Goal: Transaction & Acquisition: Purchase product/service

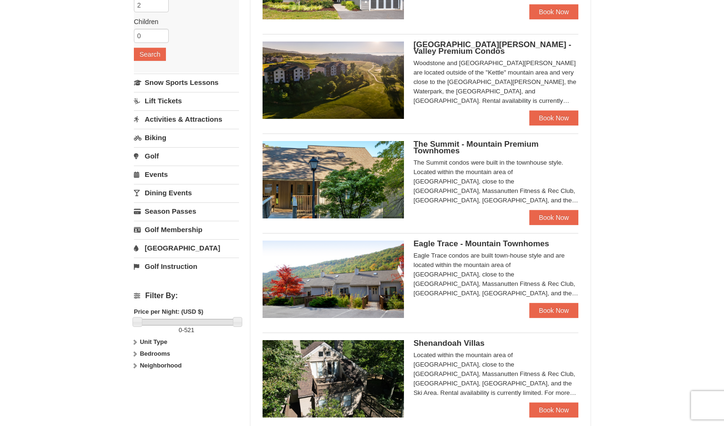
scroll to position [161, 0]
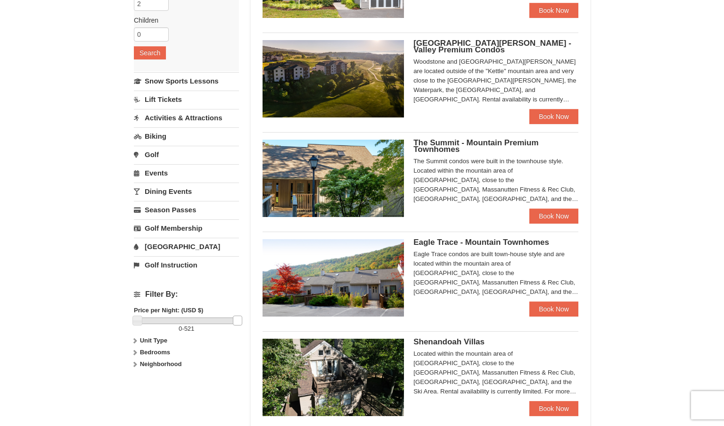
click at [237, 317] on link at bounding box center [237, 319] width 9 height 9
drag, startPoint x: 237, startPoint y: 317, endPoint x: 196, endPoint y: 318, distance: 41.5
click at [196, 318] on link at bounding box center [195, 319] width 9 height 9
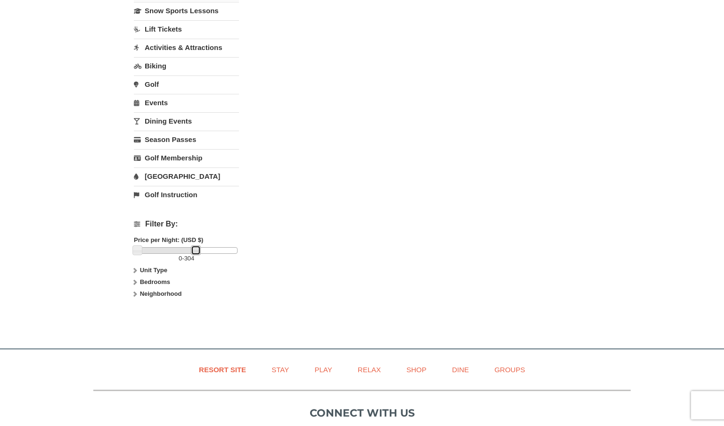
scroll to position [233, 0]
click at [197, 249] on link at bounding box center [197, 248] width 9 height 9
drag, startPoint x: 197, startPoint y: 249, endPoint x: 215, endPoint y: 250, distance: 18.4
click at [215, 250] on link at bounding box center [215, 248] width 9 height 9
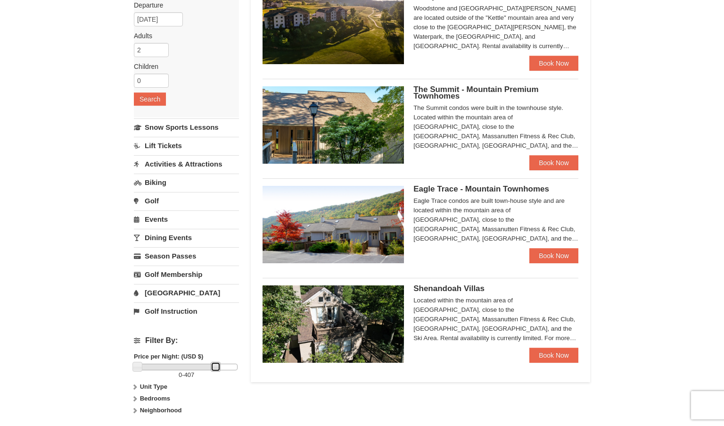
scroll to position [0, 0]
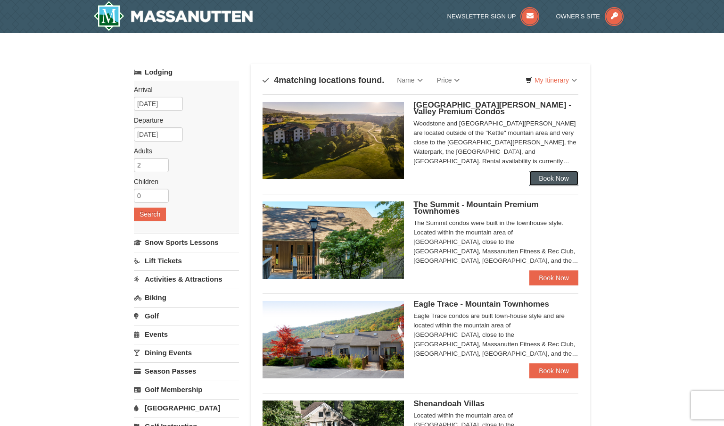
click at [542, 179] on link "Book Now" at bounding box center [553, 178] width 49 height 15
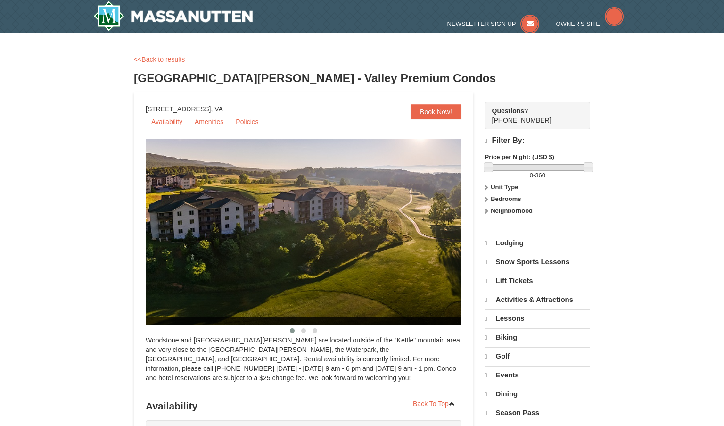
select select "9"
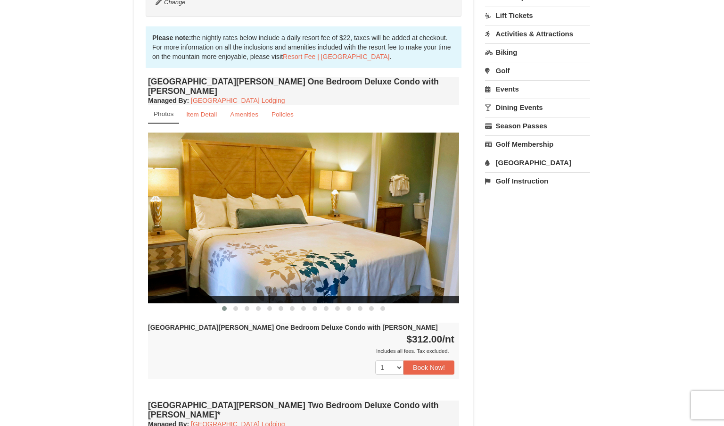
scroll to position [268, 0]
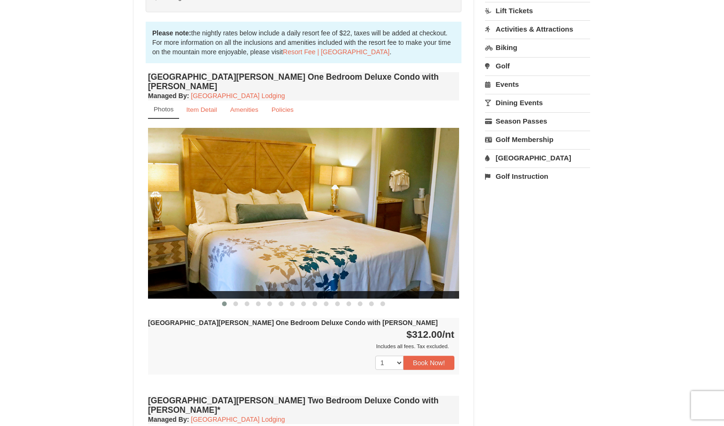
click at [381, 238] on img at bounding box center [303, 213] width 311 height 170
click at [269, 276] on img at bounding box center [303, 213] width 311 height 170
click at [457, 224] on img at bounding box center [303, 213] width 311 height 170
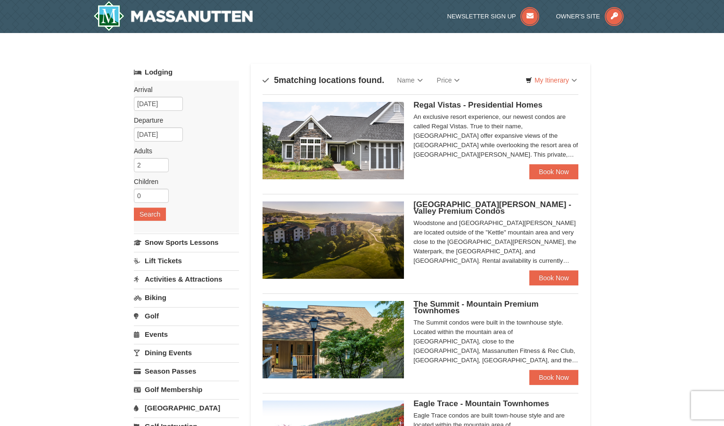
click at [422, 204] on span "[GEOGRAPHIC_DATA][PERSON_NAME] - Valley Premium Condos" at bounding box center [492, 208] width 158 height 16
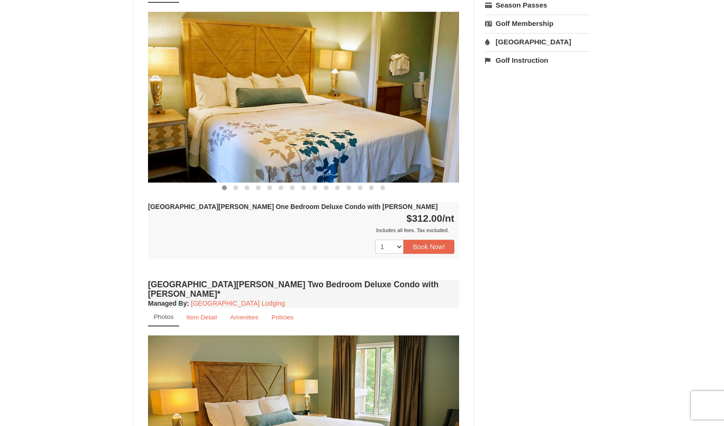
scroll to position [381, 0]
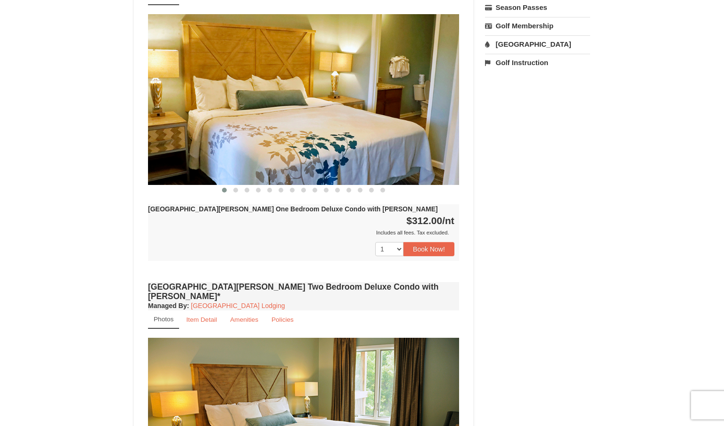
click at [292, 228] on div "Includes all fees. Tax excluded." at bounding box center [301, 232] width 306 height 9
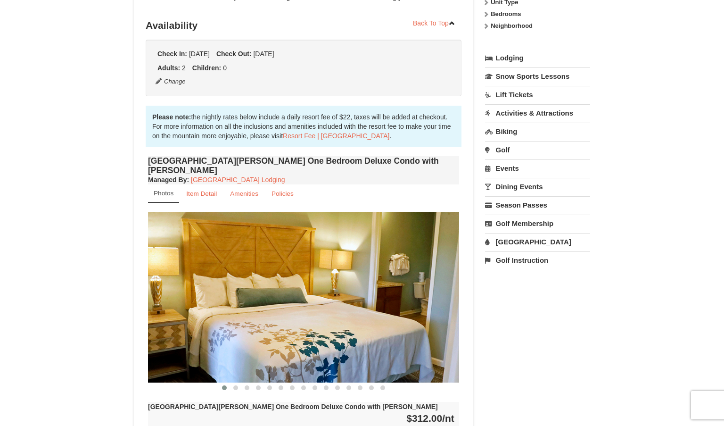
scroll to position [183, 0]
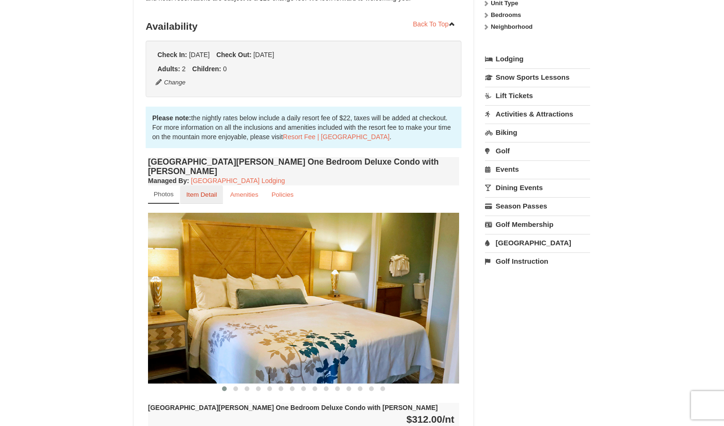
click at [203, 191] on small "Item Detail" at bounding box center [201, 194] width 31 height 7
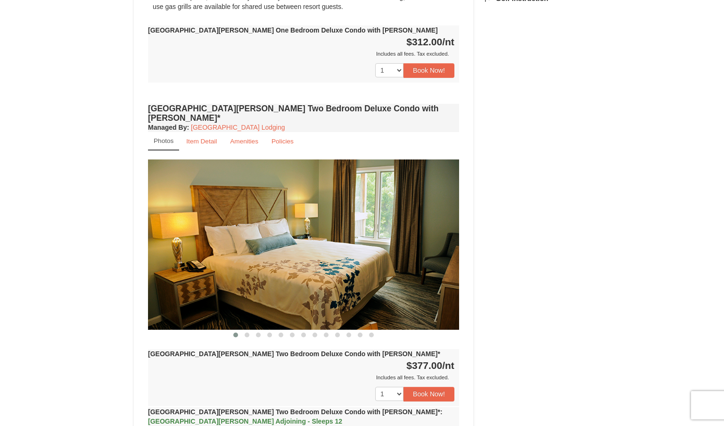
scroll to position [472, 0]
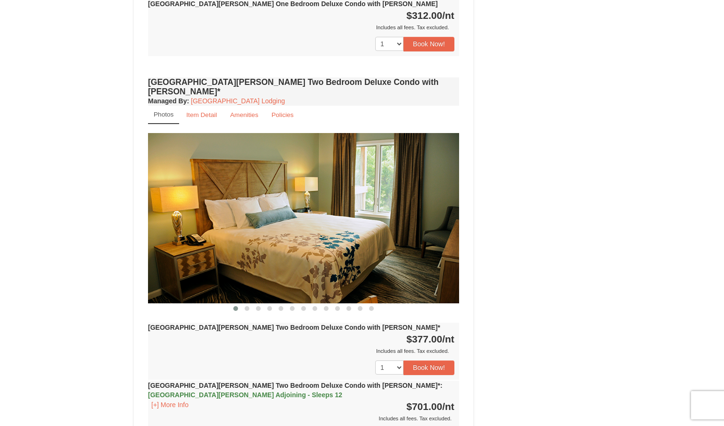
click at [251, 159] on img at bounding box center [303, 218] width 311 height 170
click at [246, 306] on span at bounding box center [247, 308] width 5 height 5
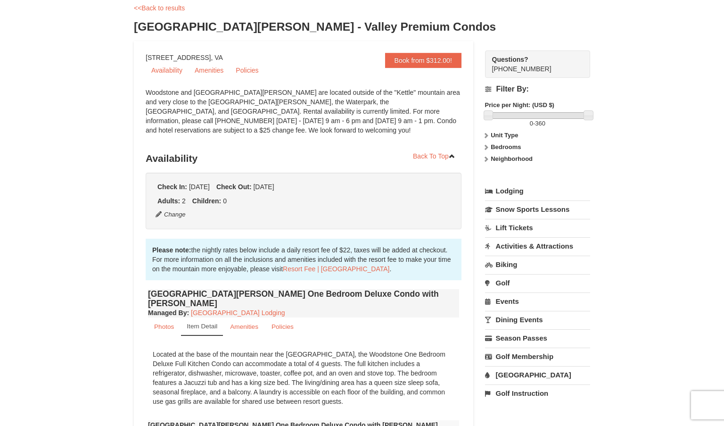
scroll to position [41, 0]
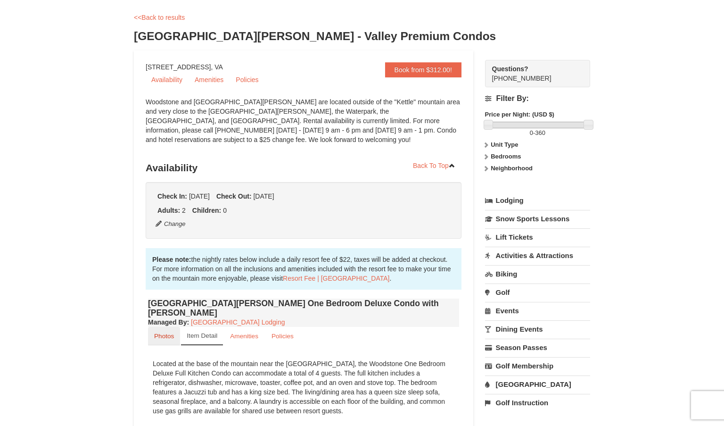
click at [158, 332] on small "Photos" at bounding box center [164, 335] width 20 height 7
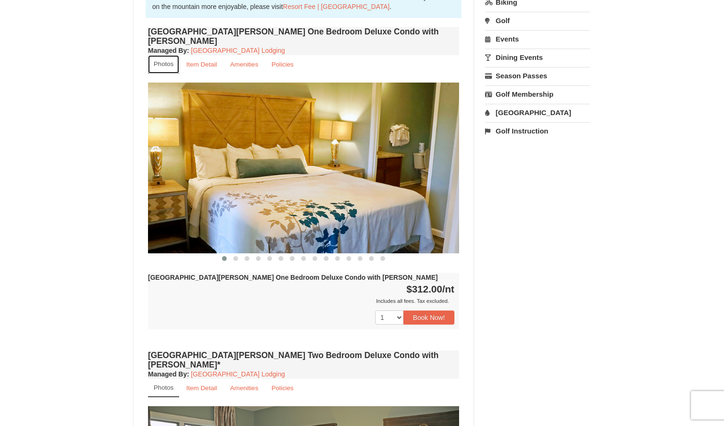
scroll to position [314, 0]
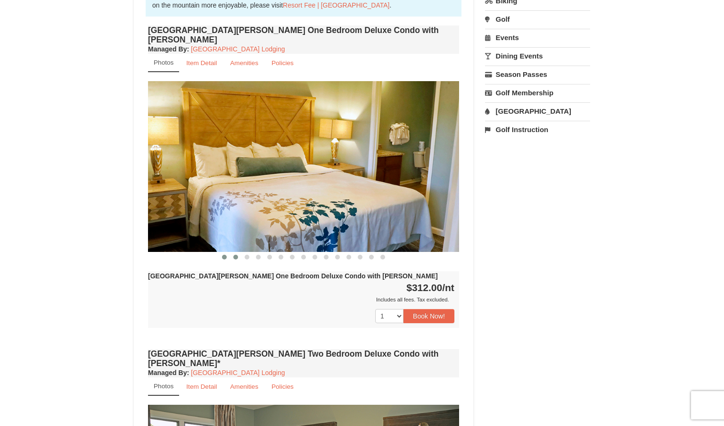
click at [234, 254] on span at bounding box center [235, 256] width 5 height 5
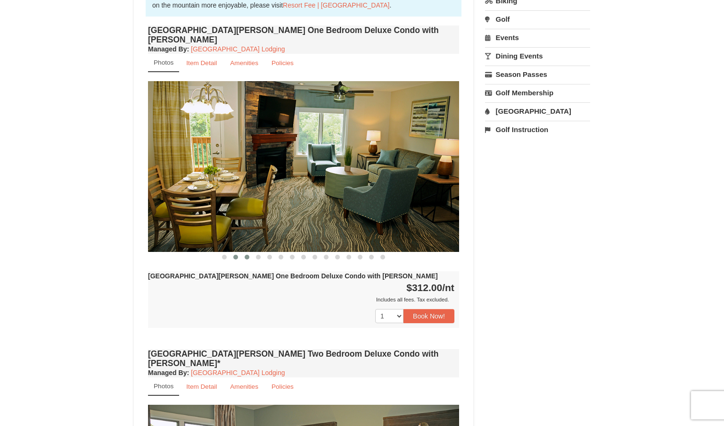
click at [249, 254] on span at bounding box center [247, 256] width 5 height 5
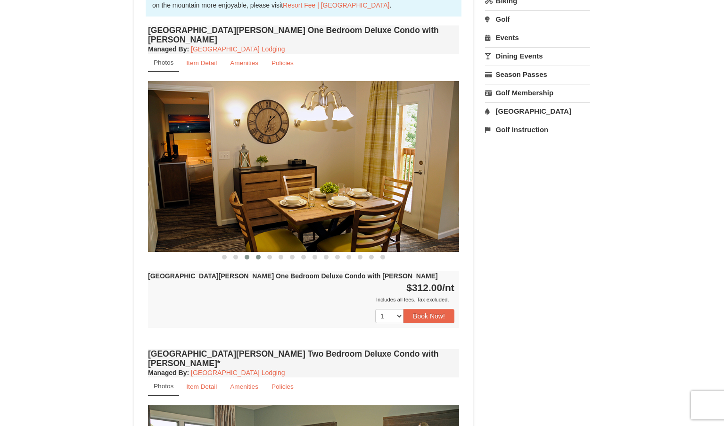
click at [259, 254] on span at bounding box center [258, 256] width 5 height 5
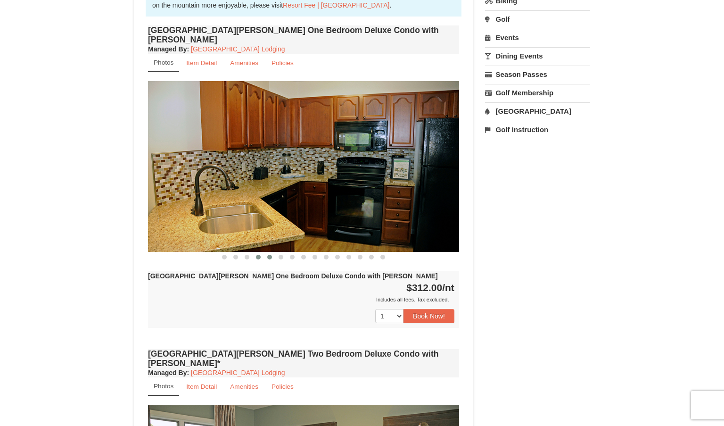
click at [273, 252] on button at bounding box center [269, 256] width 11 height 9
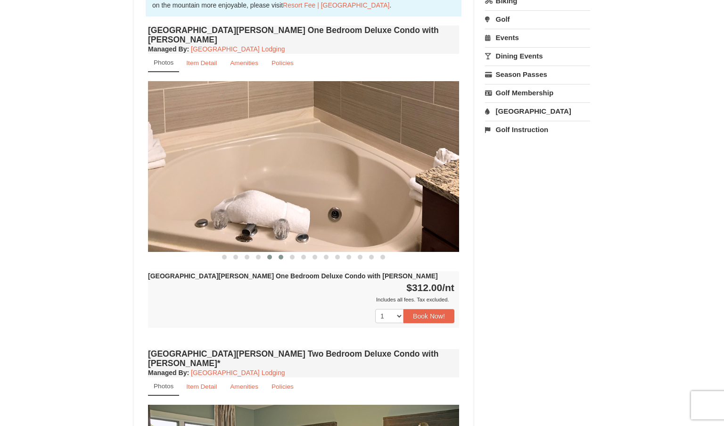
click at [279, 254] on span at bounding box center [281, 256] width 5 height 5
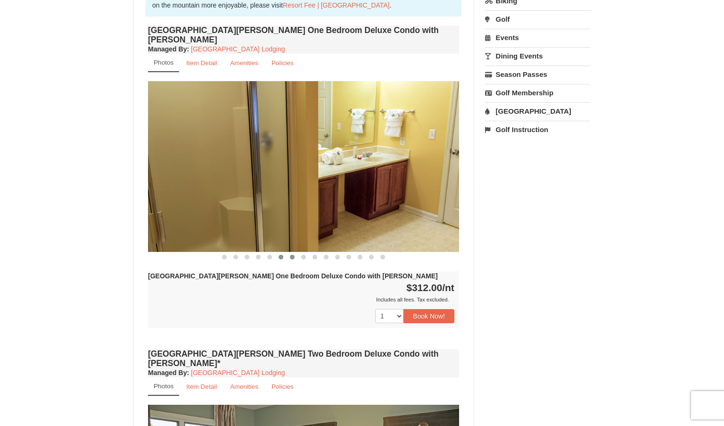
click at [294, 254] on span at bounding box center [292, 256] width 5 height 5
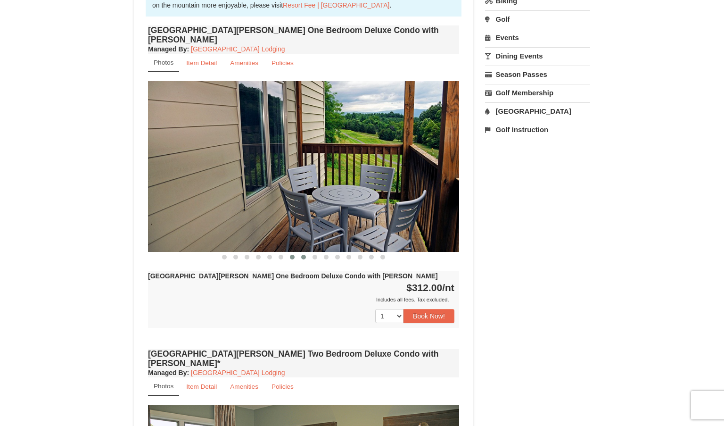
click at [303, 254] on span at bounding box center [303, 256] width 5 height 5
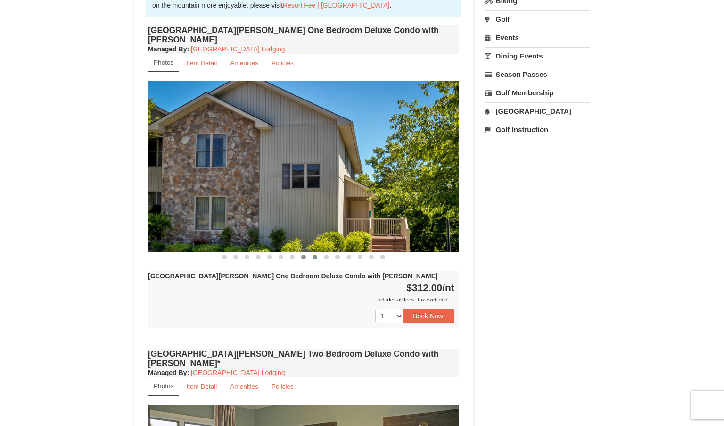
click at [314, 254] on span at bounding box center [314, 256] width 5 height 5
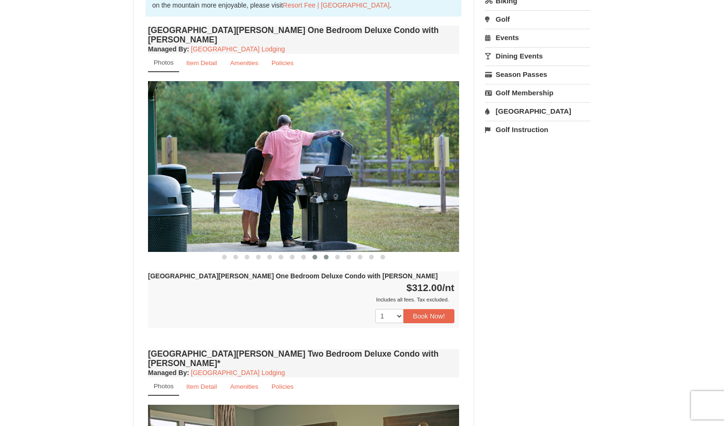
click at [327, 254] on span at bounding box center [326, 256] width 5 height 5
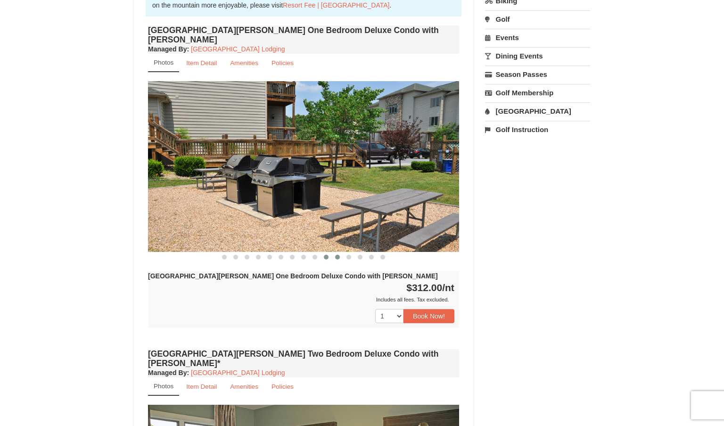
click at [340, 252] on button at bounding box center [337, 256] width 11 height 9
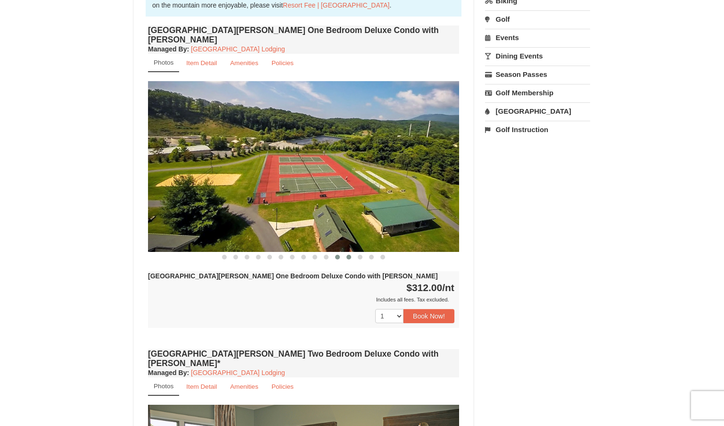
click at [351, 252] on button at bounding box center [348, 256] width 11 height 9
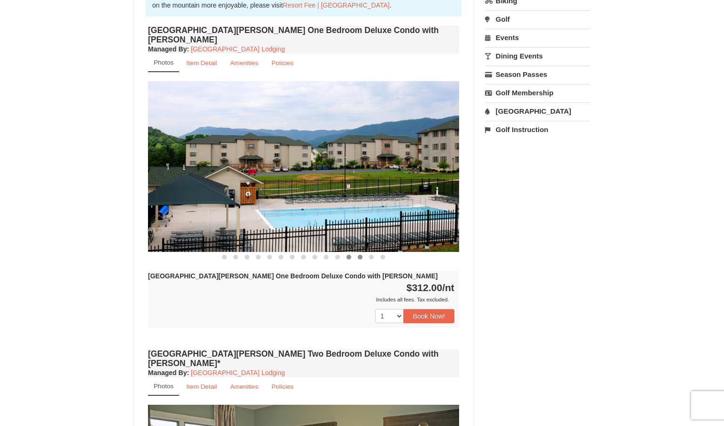
click at [359, 254] on span at bounding box center [360, 256] width 5 height 5
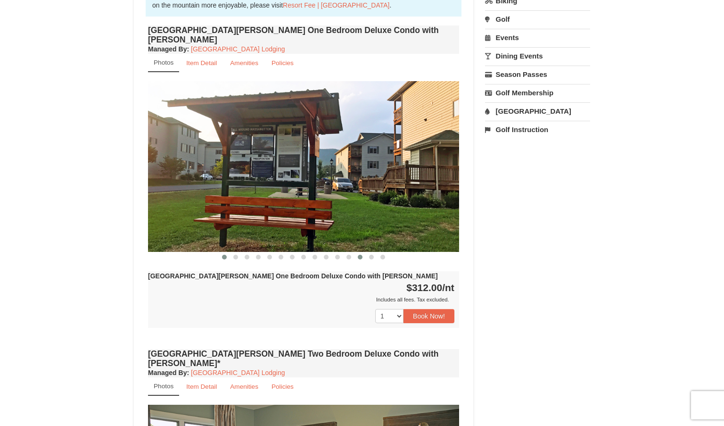
click at [224, 254] on span at bounding box center [224, 256] width 5 height 5
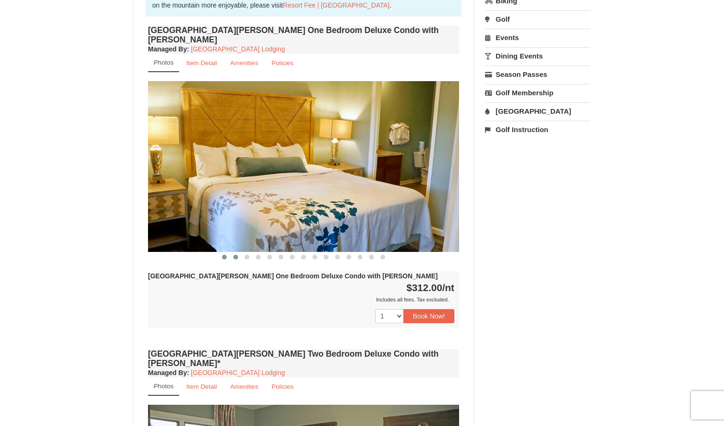
click at [236, 254] on span at bounding box center [235, 256] width 5 height 5
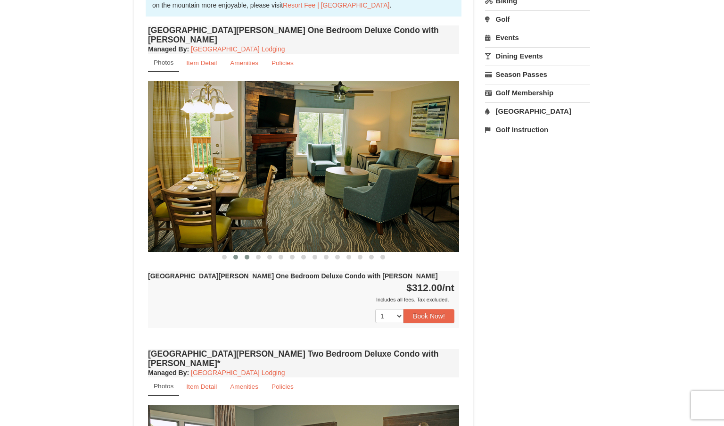
click at [248, 254] on span at bounding box center [247, 256] width 5 height 5
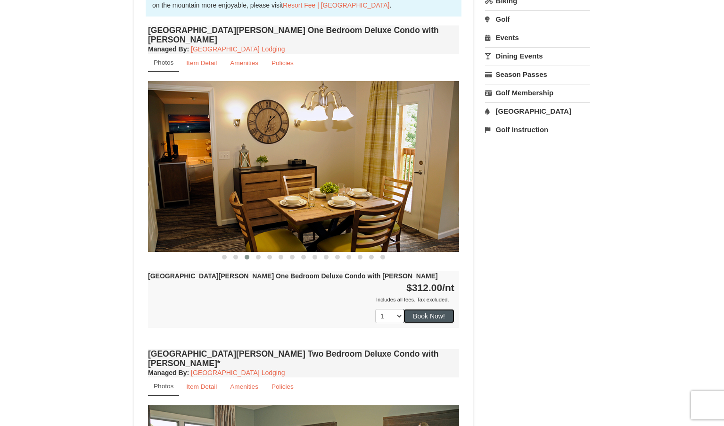
click at [431, 309] on button "Book Now!" at bounding box center [428, 316] width 51 height 14
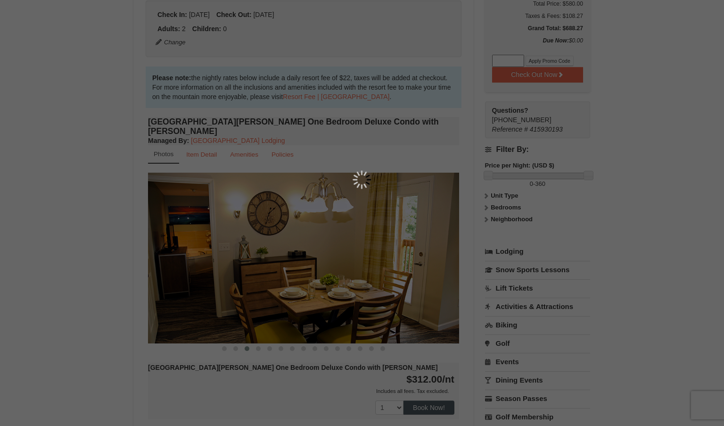
scroll to position [92, 0]
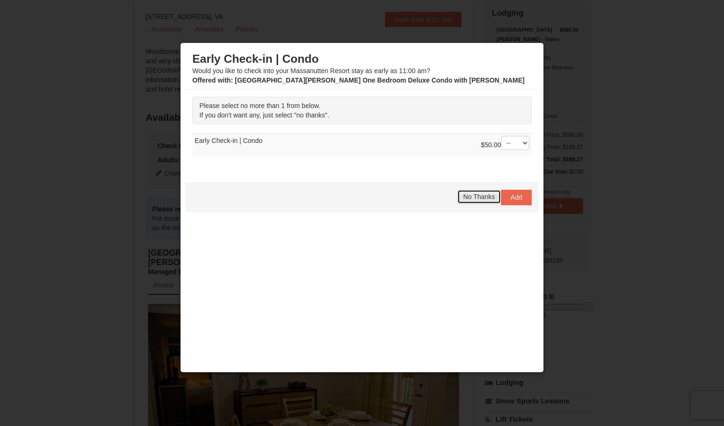
click at [479, 194] on span "No Thanks" at bounding box center [479, 197] width 32 height 8
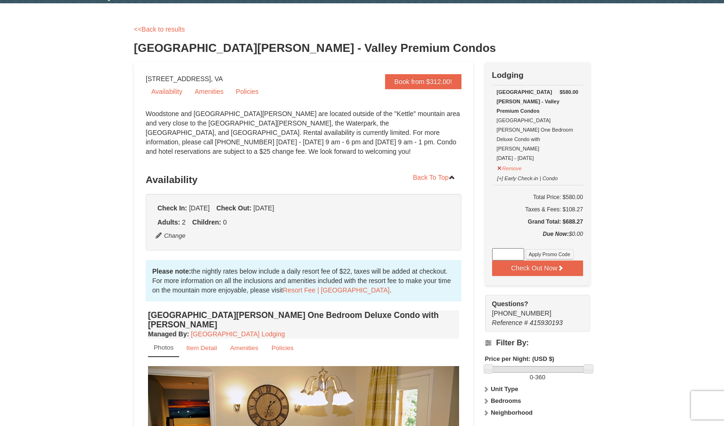
scroll to position [0, 0]
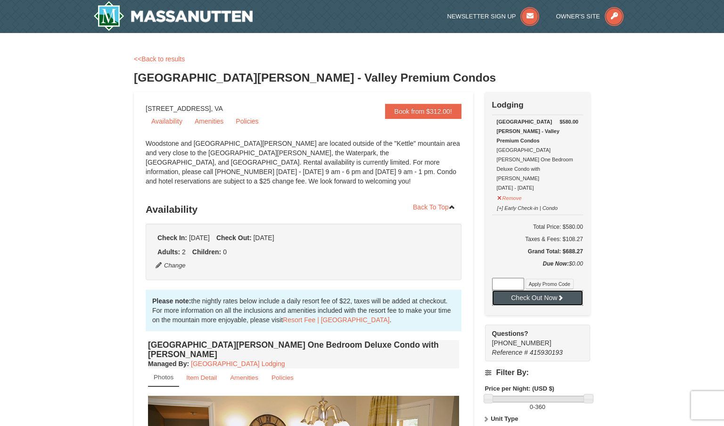
click at [530, 290] on button "Check Out Now" at bounding box center [537, 297] width 91 height 15
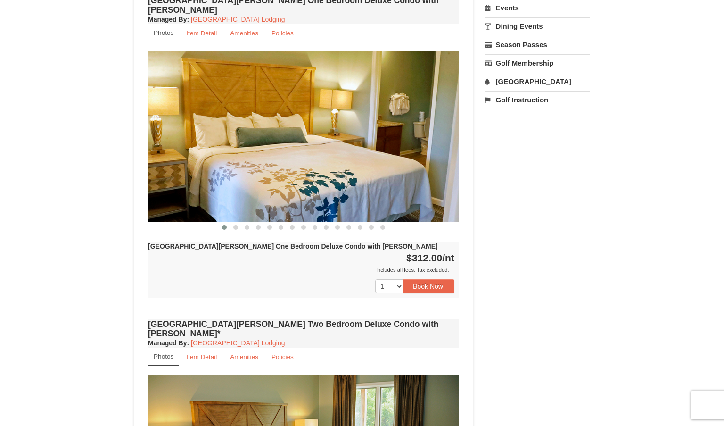
scroll to position [336, 0]
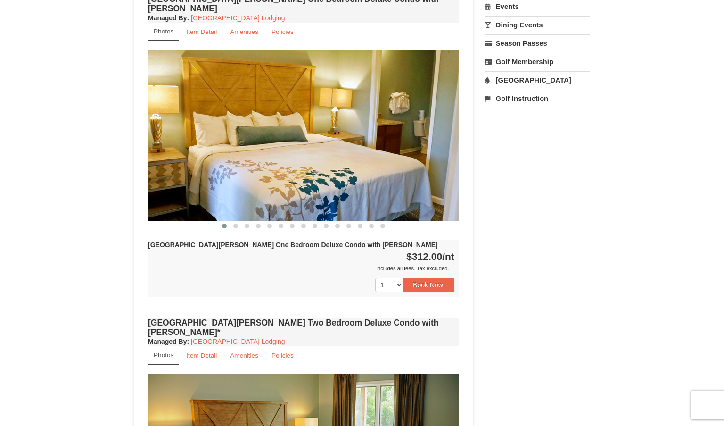
click at [265, 141] on img at bounding box center [303, 135] width 311 height 170
click at [236, 223] on span at bounding box center [235, 225] width 5 height 5
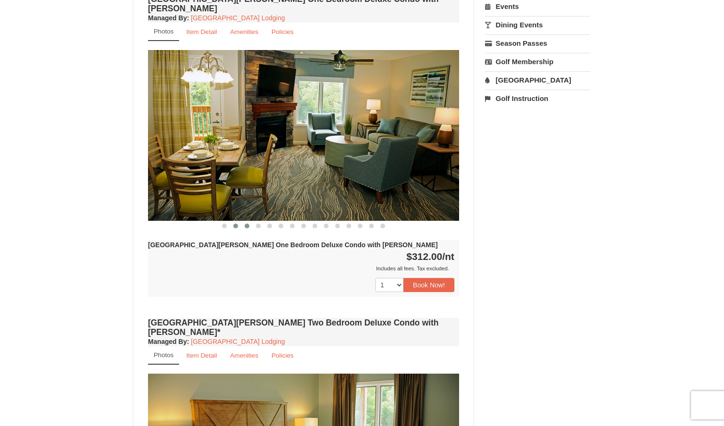
click at [246, 223] on span at bounding box center [247, 225] width 5 height 5
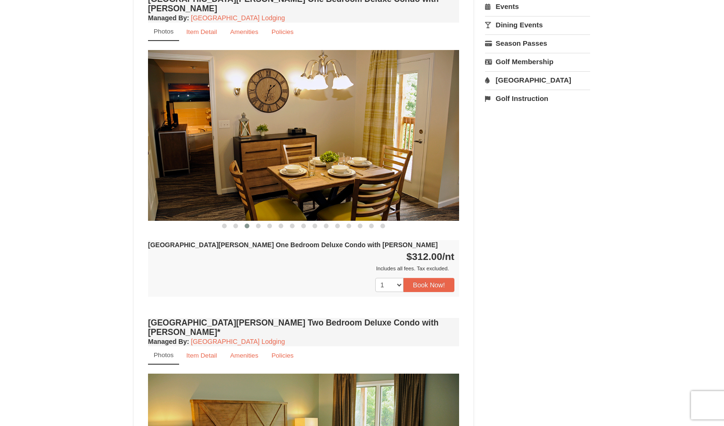
click at [244, 221] on button at bounding box center [246, 225] width 11 height 9
click at [257, 223] on span at bounding box center [258, 225] width 5 height 5
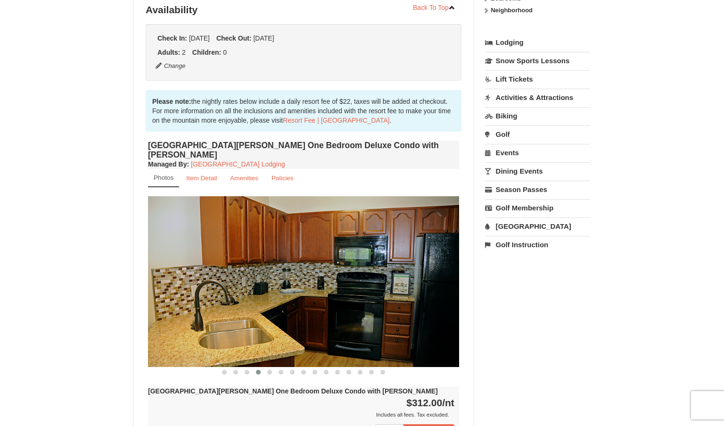
scroll to position [0, 0]
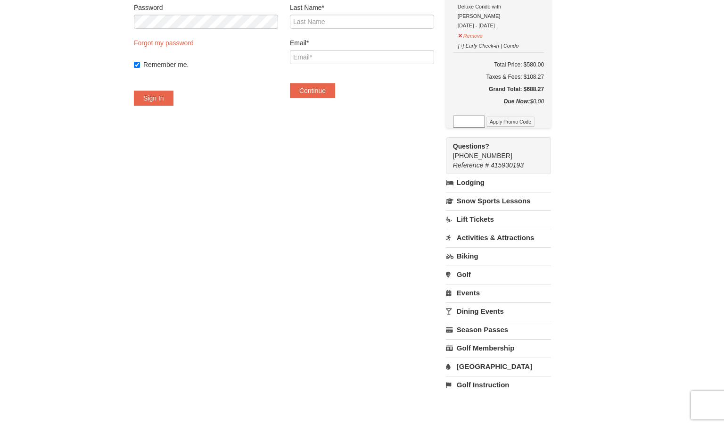
scroll to position [126, 0]
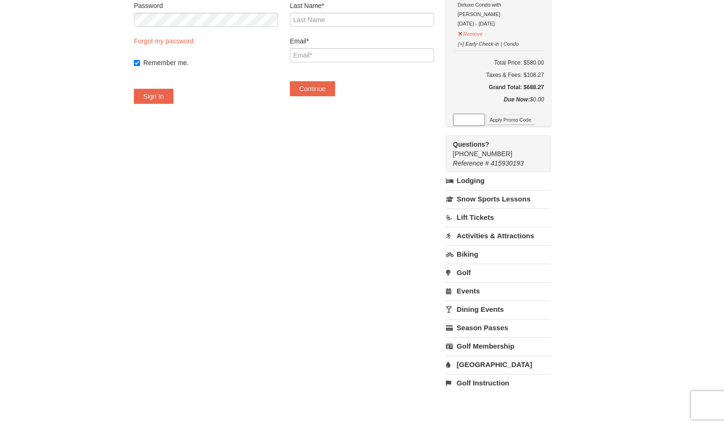
click at [484, 208] on link "Lift Tickets" at bounding box center [498, 216] width 105 height 17
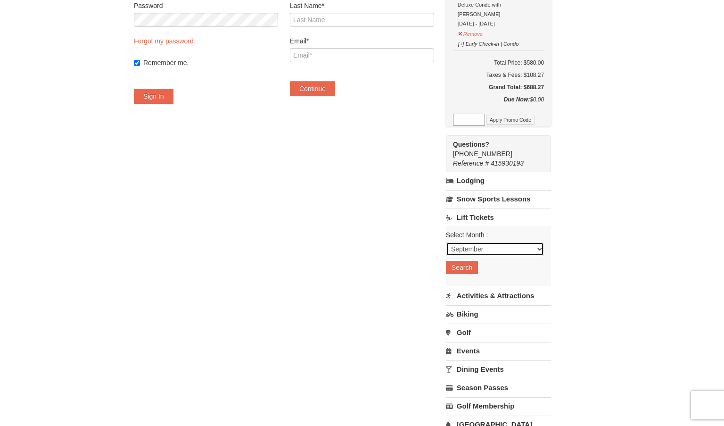
click at [479, 242] on select "September October November December January February March April May June July …" at bounding box center [495, 249] width 98 height 14
click at [457, 242] on select "September October November December January February March April May June July …" at bounding box center [495, 249] width 98 height 14
click at [476, 261] on button "Search" at bounding box center [462, 267] width 32 height 13
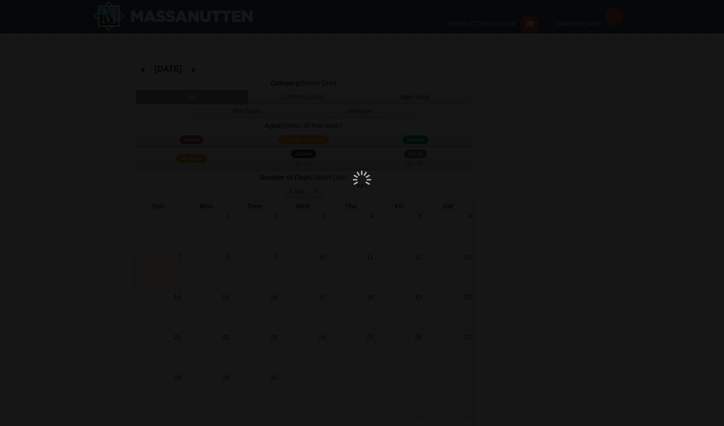
select select "9"
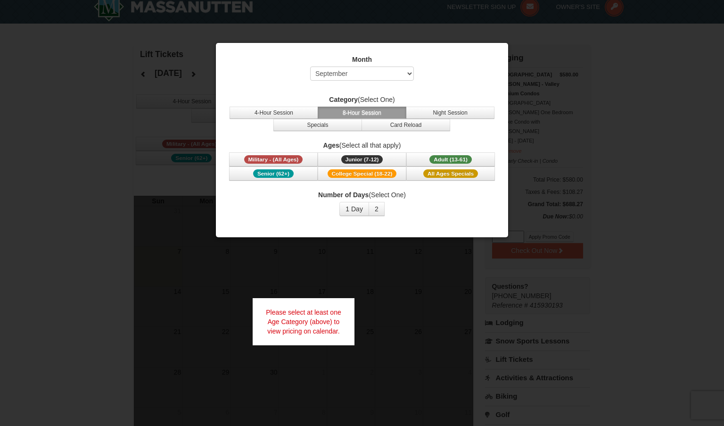
scroll to position [11, 0]
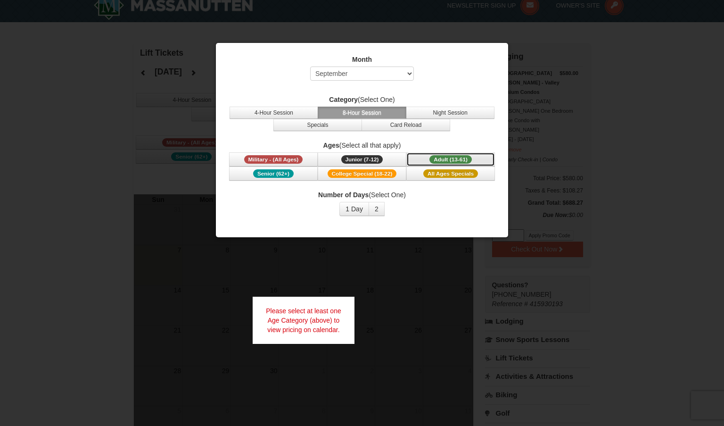
click at [448, 159] on span "Adult (13-61)" at bounding box center [450, 159] width 42 height 8
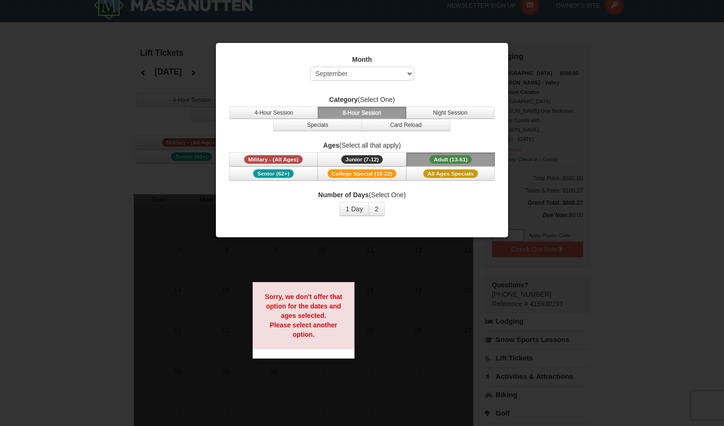
click at [256, 97] on label "Category (Select One)" at bounding box center [362, 99] width 269 height 9
click at [109, 109] on div at bounding box center [362, 213] width 724 height 426
click at [264, 197] on label "Number of Days (Select One)" at bounding box center [362, 194] width 269 height 9
click at [279, 110] on button "4-Hour Session" at bounding box center [274, 113] width 89 height 12
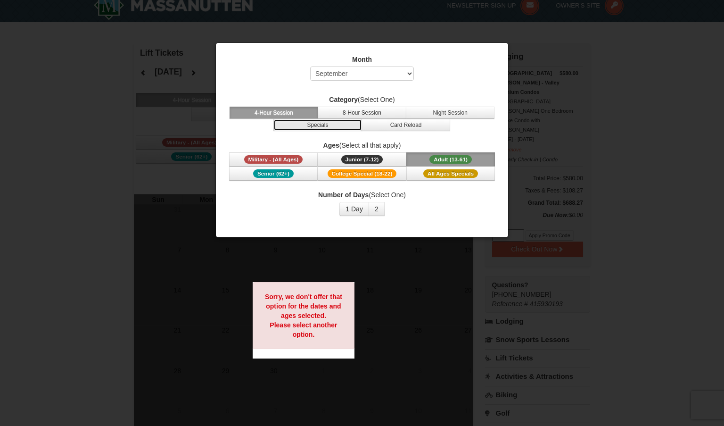
click at [332, 127] on button "Specials" at bounding box center [317, 125] width 89 height 12
click at [220, 197] on div "Month Select September October November December January February March April M…" at bounding box center [361, 139] width 293 height 195
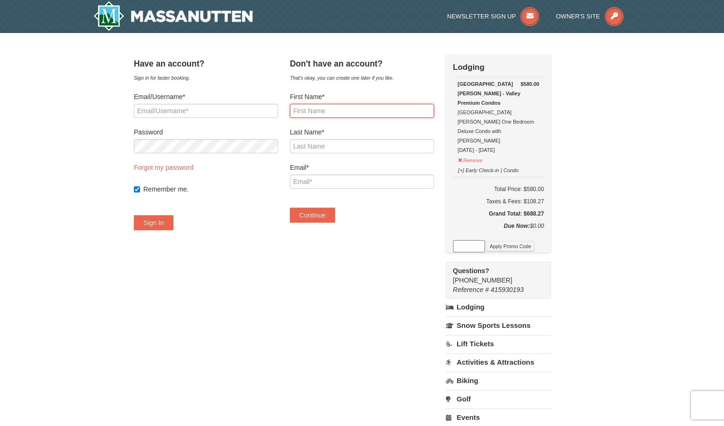
click at [324, 115] on input "First Name*" at bounding box center [362, 111] width 144 height 14
type input "[PERSON_NAME]"
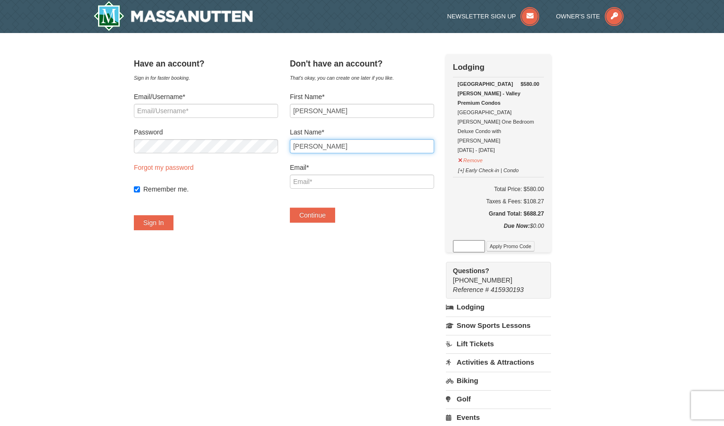
type input "Dodd"
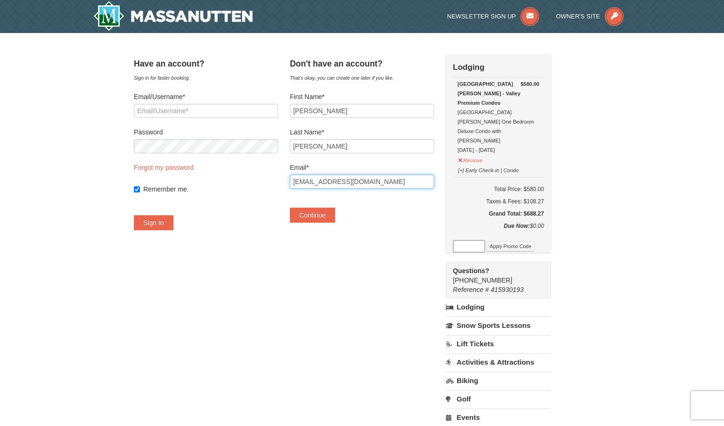
type input "[EMAIL_ADDRESS][DOMAIN_NAME]"
click at [290, 207] on button "Continue" at bounding box center [312, 214] width 45 height 15
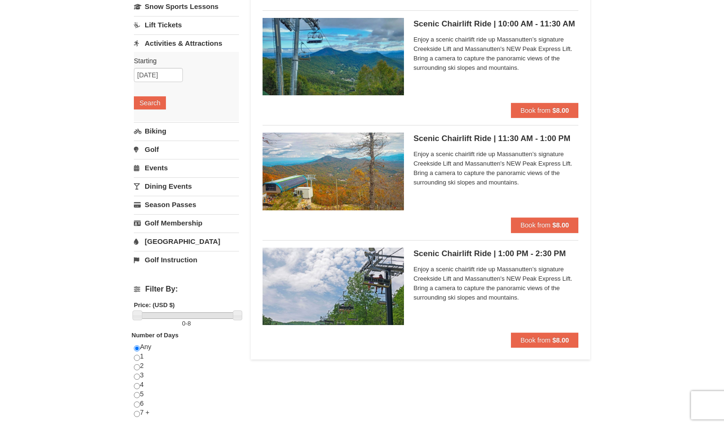
scroll to position [87, 0]
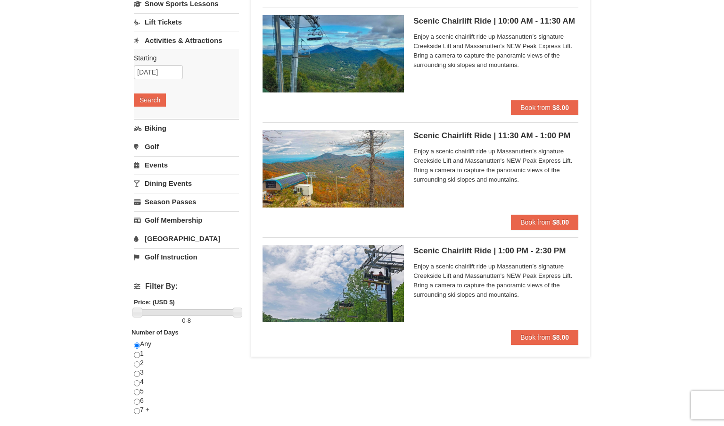
click at [318, 211] on div at bounding box center [333, 172] width 141 height 85
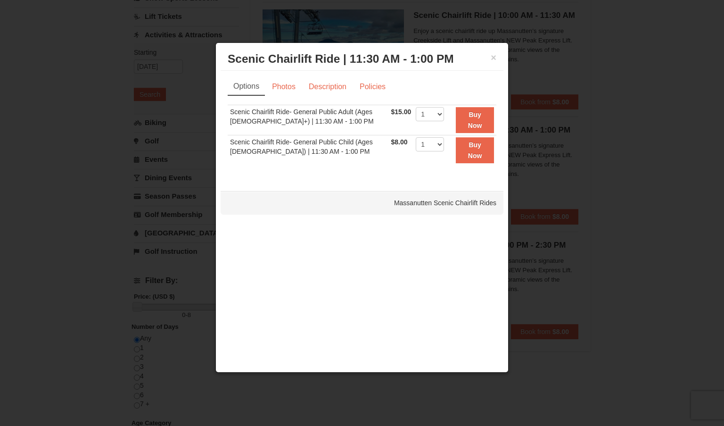
scroll to position [93, 0]
click at [492, 57] on button "×" at bounding box center [494, 57] width 6 height 9
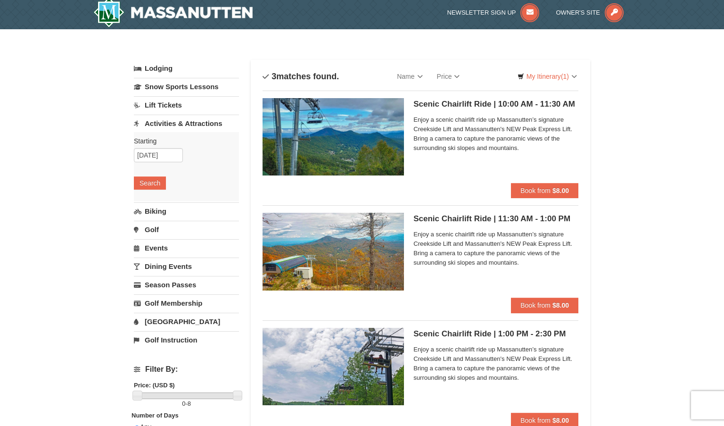
scroll to position [0, 0]
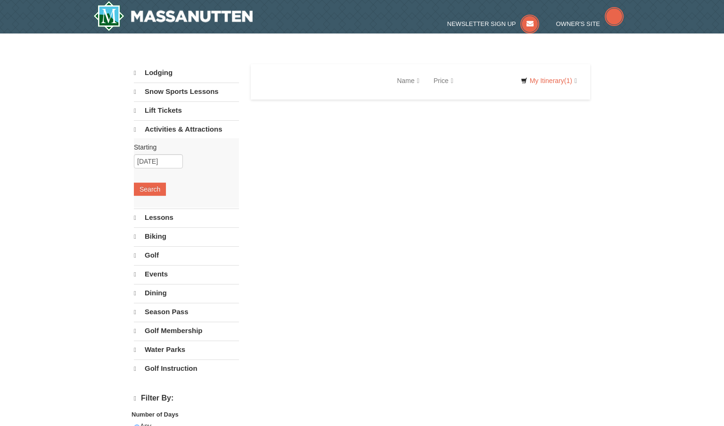
select select "9"
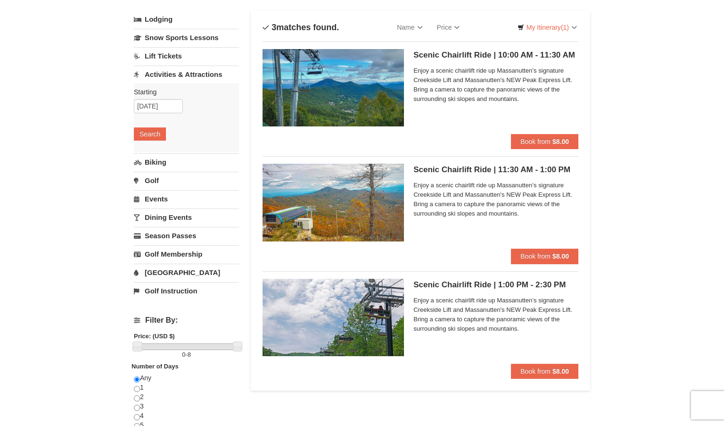
scroll to position [54, 0]
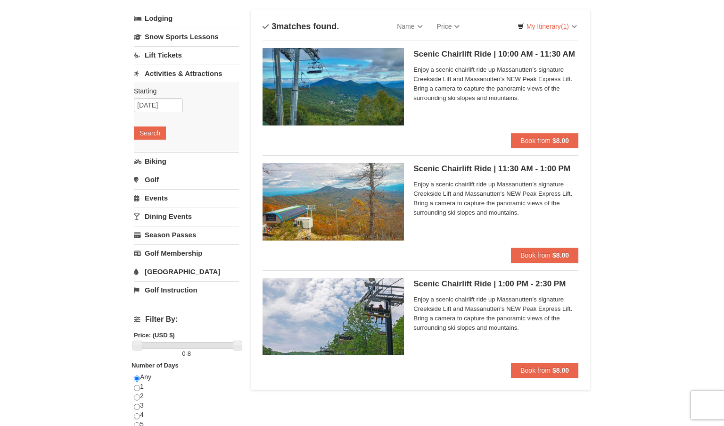
click at [440, 195] on span "Enjoy a scenic chairlift ride up Massanutten’s signature Creekside Lift and Mas…" at bounding box center [495, 199] width 165 height 38
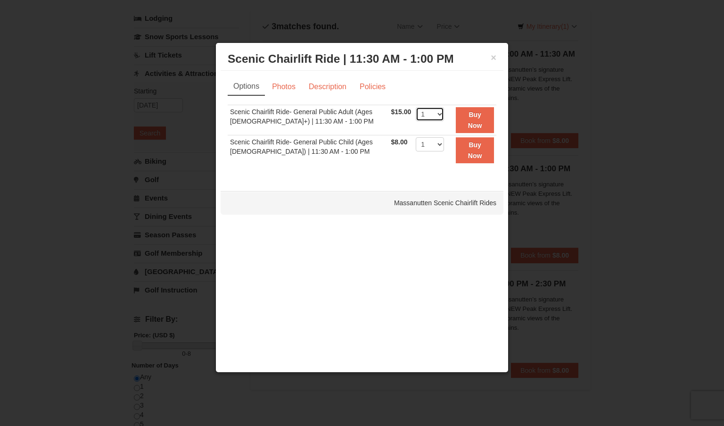
click at [436, 113] on select "1 2 3 4 5 6 7 8 9 10 11 12 13 14 15 16 17 18 19 20 21 22" at bounding box center [430, 114] width 28 height 14
select select "4"
click at [416, 107] on select "1 2 3 4 5 6 7 8 9 10 11 12 13 14 15 16 17 18 19 20 21 22" at bounding box center [430, 114] width 28 height 14
click at [492, 58] on button "×" at bounding box center [494, 57] width 6 height 9
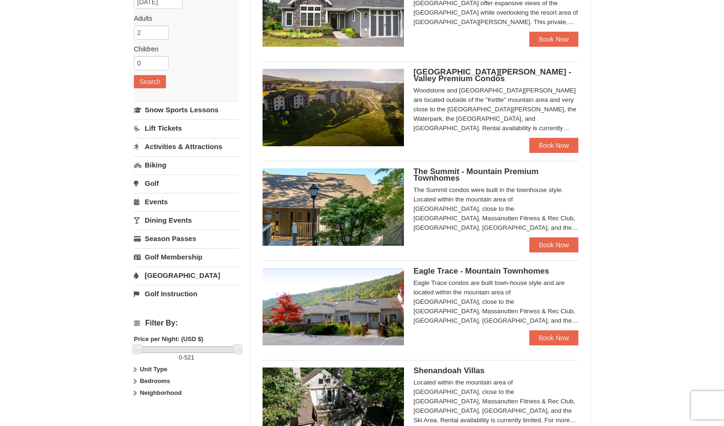
scroll to position [136, 0]
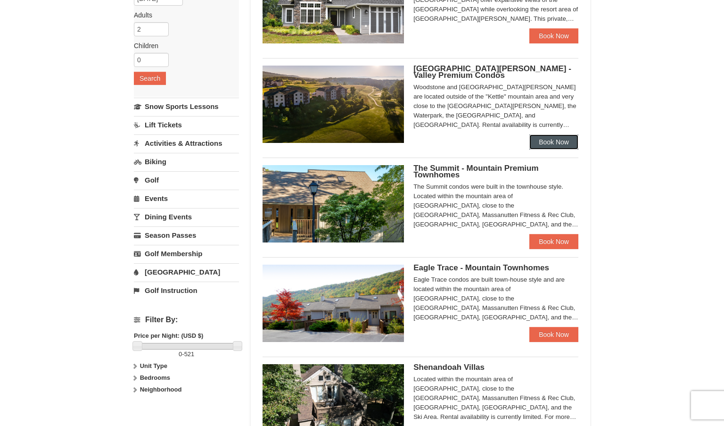
click at [570, 138] on link "Book Now" at bounding box center [553, 141] width 49 height 15
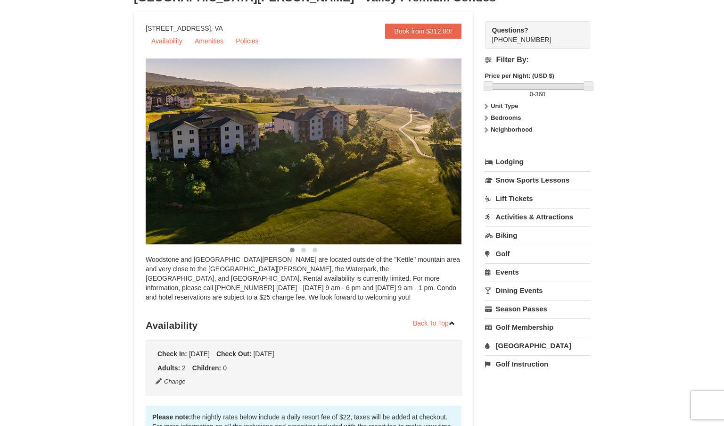
scroll to position [84, 0]
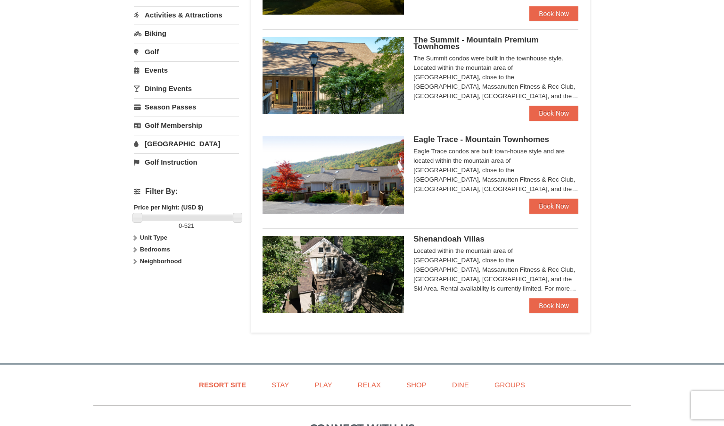
scroll to position [265, 0]
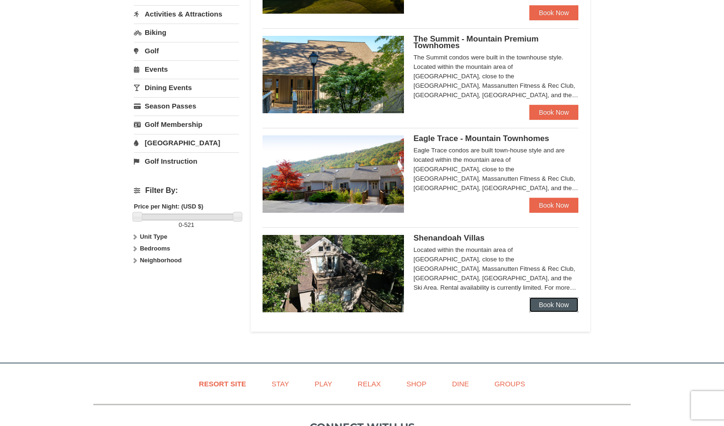
click at [549, 306] on link "Book Now" at bounding box center [553, 304] width 49 height 15
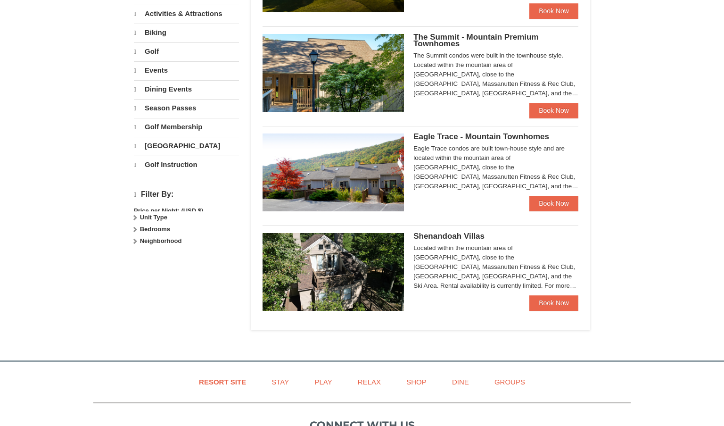
scroll to position [266, 0]
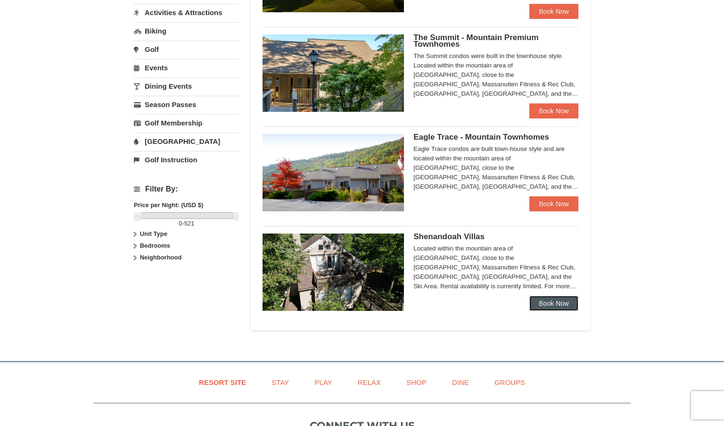
click at [551, 304] on link "Book Now" at bounding box center [553, 302] width 49 height 15
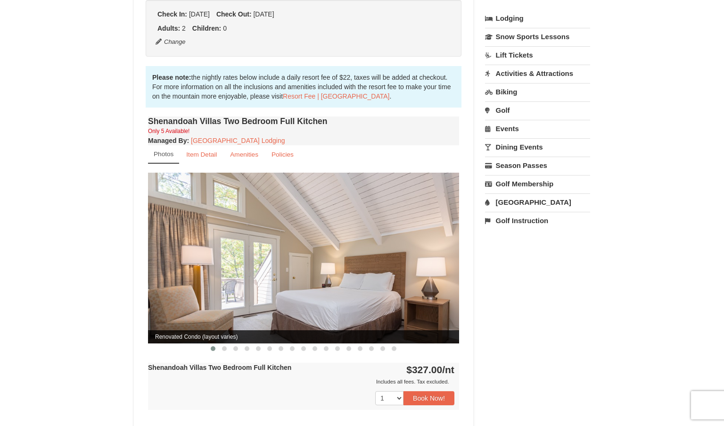
scroll to position [224, 0]
click at [224, 345] on span at bounding box center [224, 347] width 5 height 5
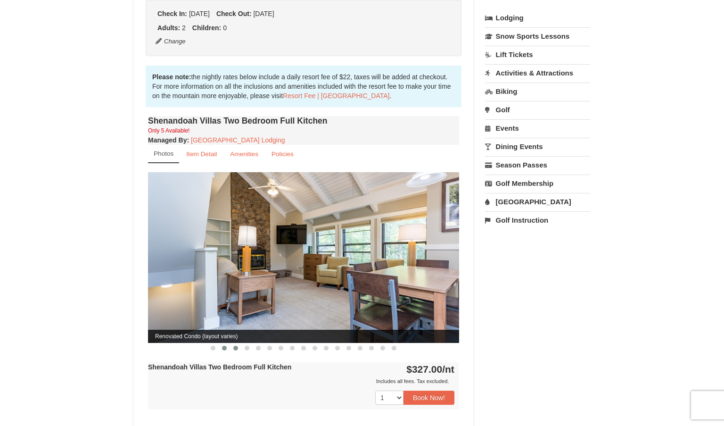
click at [236, 345] on span at bounding box center [235, 347] width 5 height 5
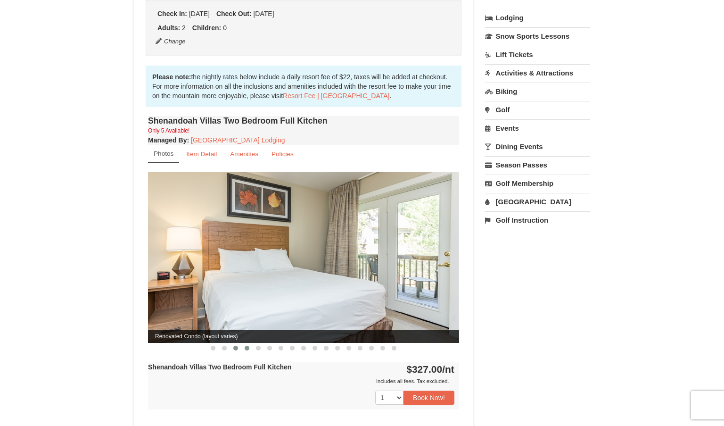
click at [248, 345] on span at bounding box center [247, 347] width 5 height 5
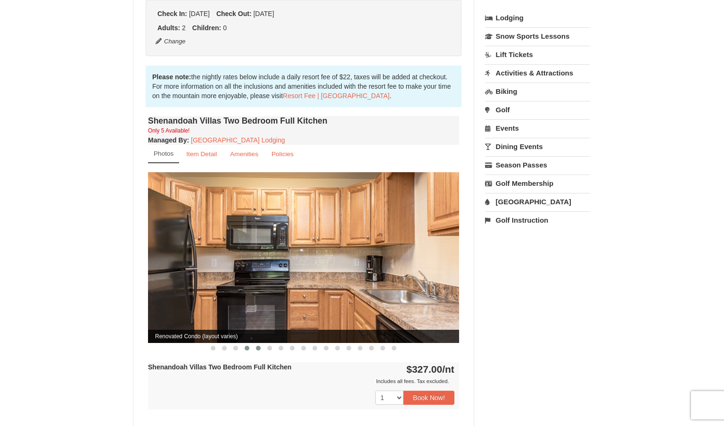
click at [258, 345] on span at bounding box center [258, 347] width 5 height 5
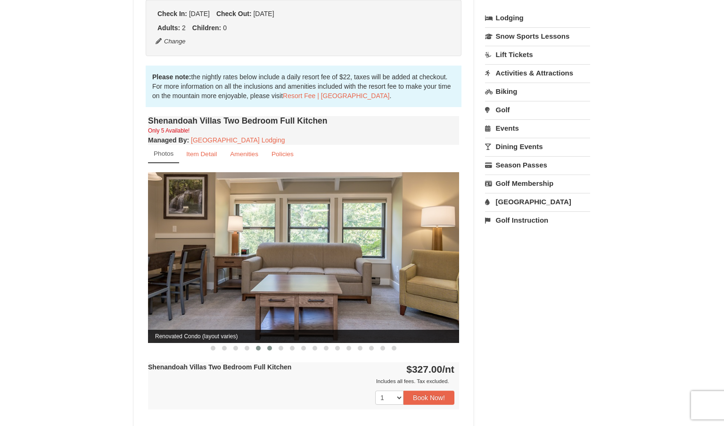
click at [268, 345] on span at bounding box center [269, 347] width 5 height 5
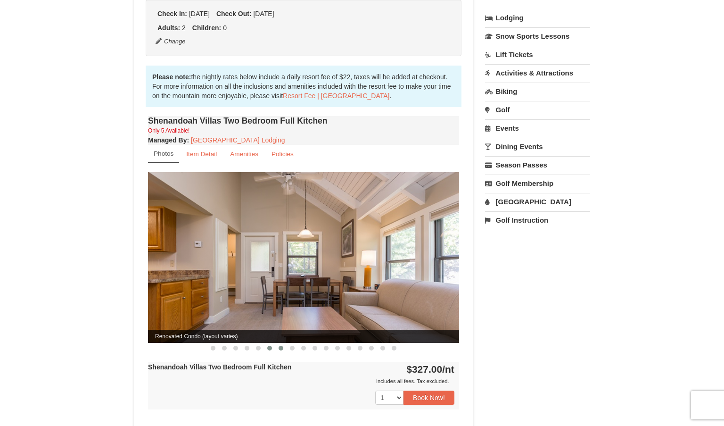
click at [281, 345] on span at bounding box center [281, 347] width 5 height 5
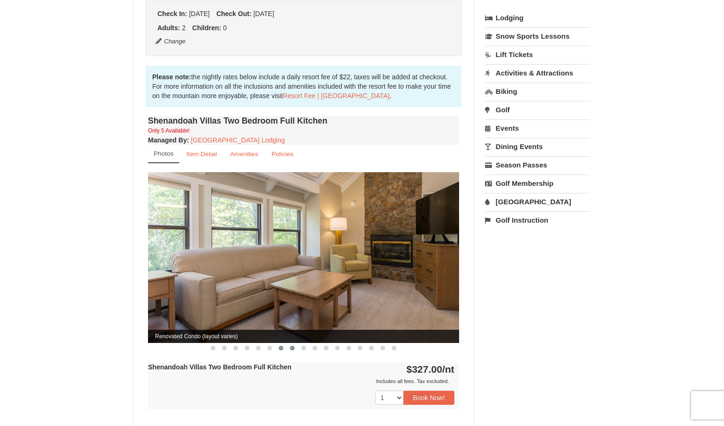
click at [292, 345] on span at bounding box center [292, 347] width 5 height 5
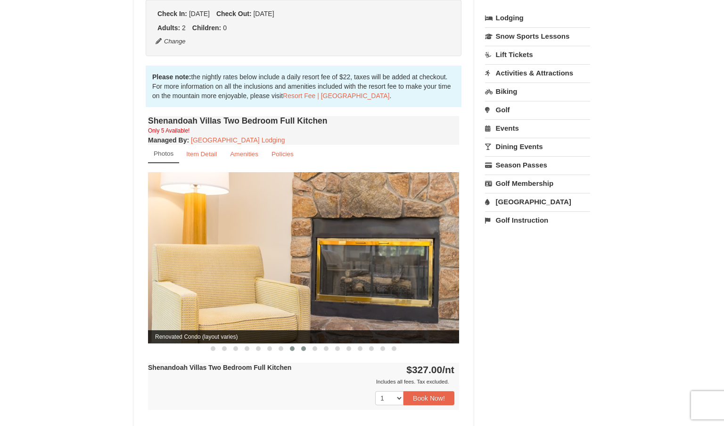
click at [304, 346] on span at bounding box center [303, 348] width 5 height 5
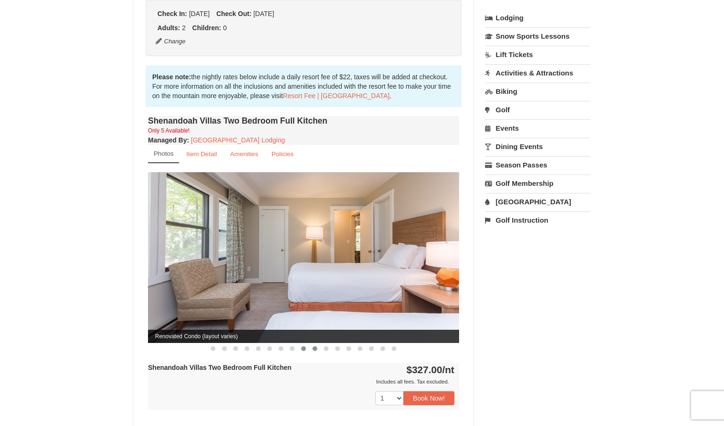
click at [316, 346] on span at bounding box center [314, 348] width 5 height 5
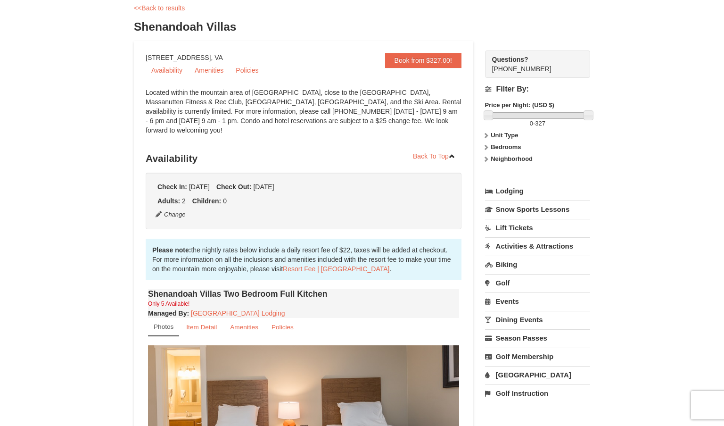
scroll to position [0, 0]
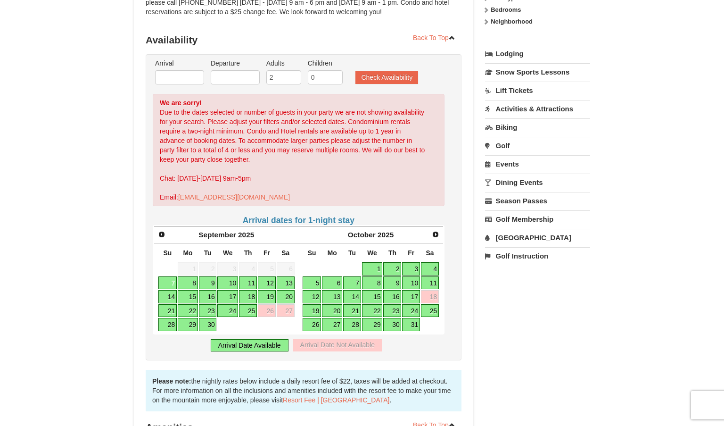
scroll to position [185, 0]
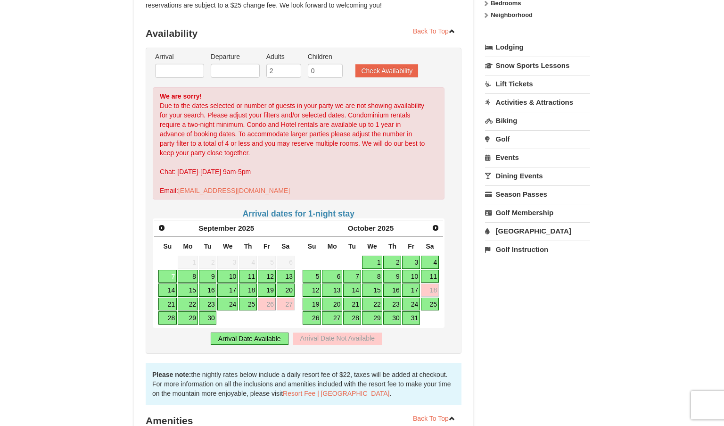
click at [269, 300] on link "26" at bounding box center [267, 303] width 18 height 13
type input "[DATE]"
click at [165, 313] on link "28" at bounding box center [167, 317] width 18 height 13
type input "[DATE]"
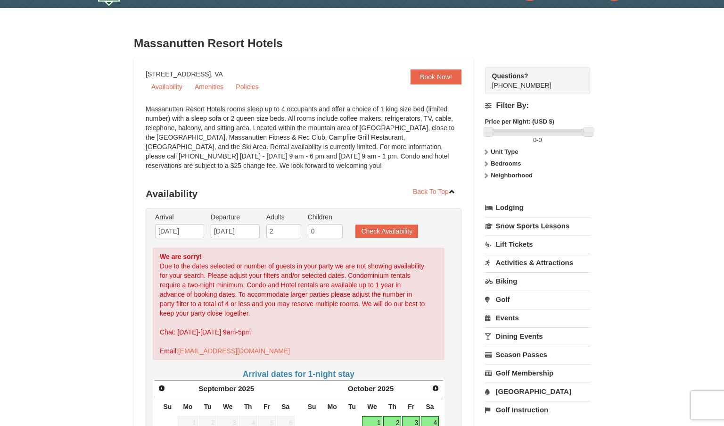
scroll to position [0, 0]
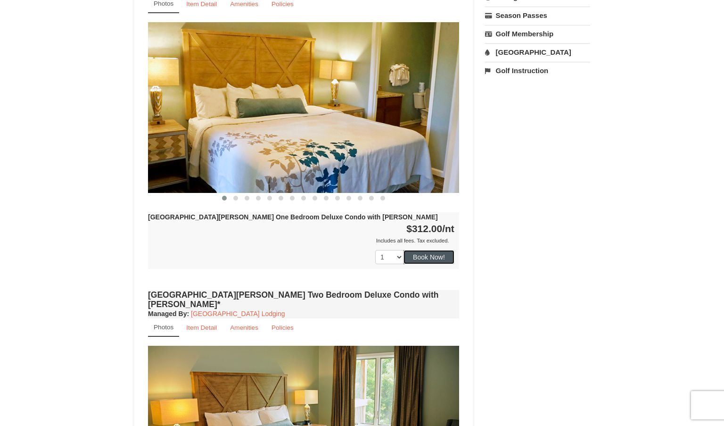
click at [432, 250] on button "Book Now!" at bounding box center [428, 257] width 51 height 14
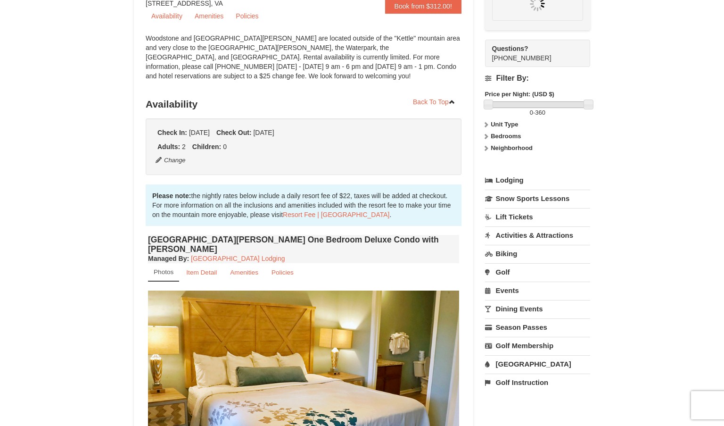
scroll to position [82, 0]
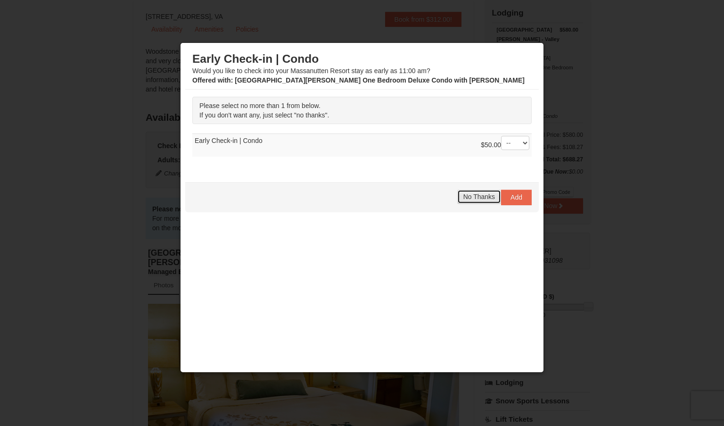
click at [490, 195] on span "No Thanks" at bounding box center [479, 197] width 32 height 8
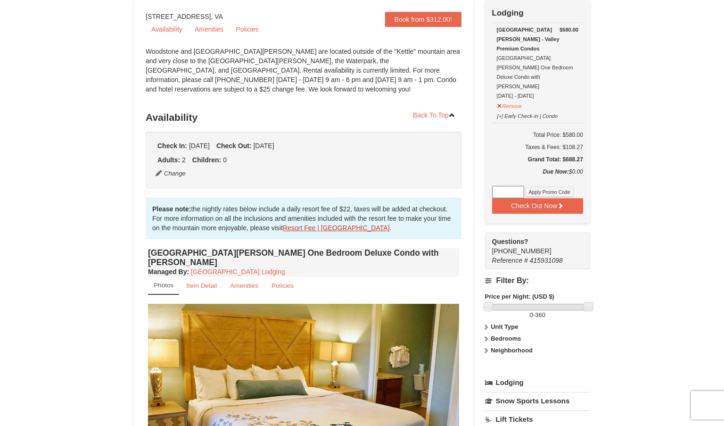
click at [325, 225] on link "Resort Fee | [GEOGRAPHIC_DATA]" at bounding box center [336, 228] width 107 height 8
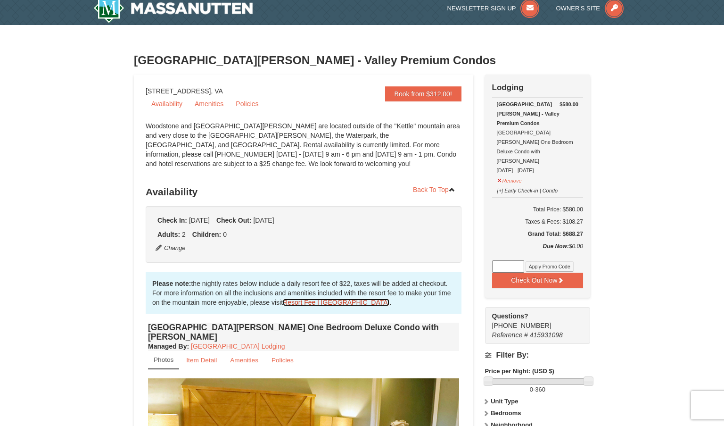
scroll to position [0, 0]
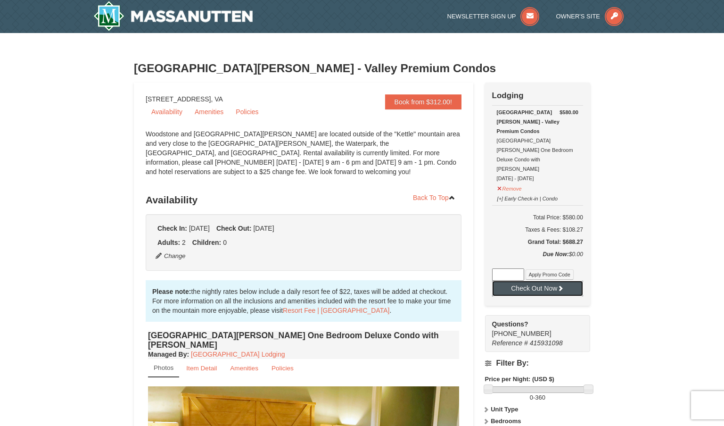
click at [517, 280] on button "Check Out Now" at bounding box center [537, 287] width 91 height 15
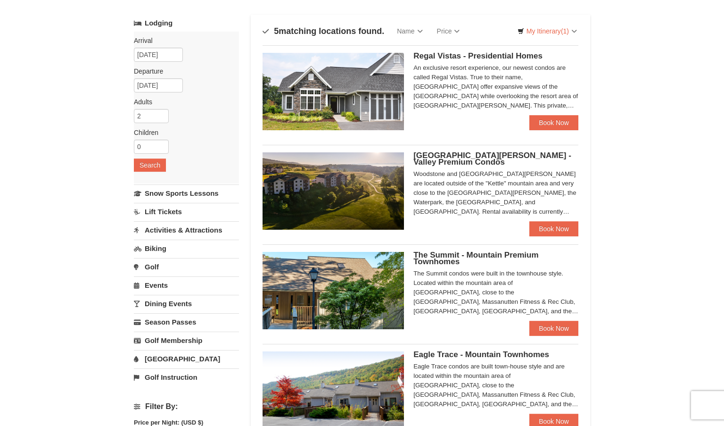
scroll to position [49, 0]
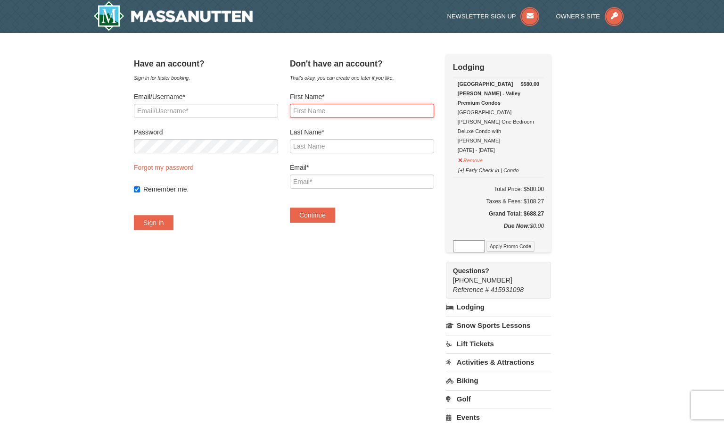
click at [386, 112] on input "First Name*" at bounding box center [362, 111] width 144 height 14
type input "Michelle"
click at [362, 144] on input "Last Name*" at bounding box center [362, 146] width 144 height 14
type input "Dodd"
click at [355, 178] on input "Email*" at bounding box center [362, 181] width 144 height 14
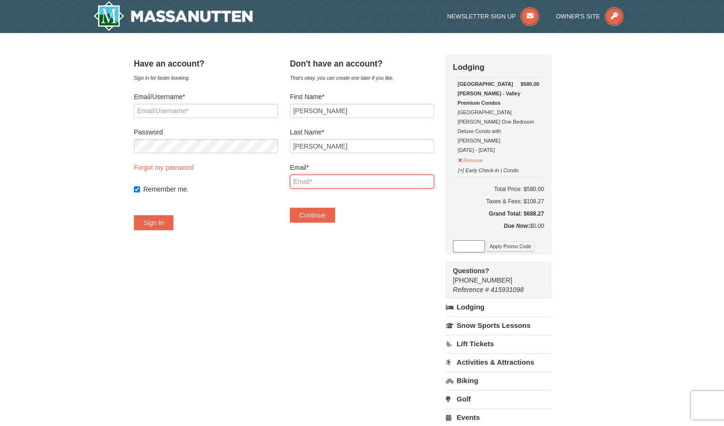
type input "m4dodd@gmail.com"
click at [323, 215] on button "Continue" at bounding box center [312, 214] width 45 height 15
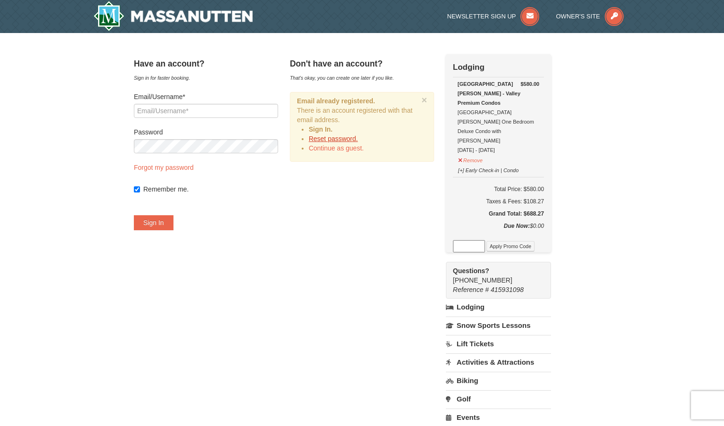
click at [344, 141] on link "Reset password." at bounding box center [333, 139] width 49 height 8
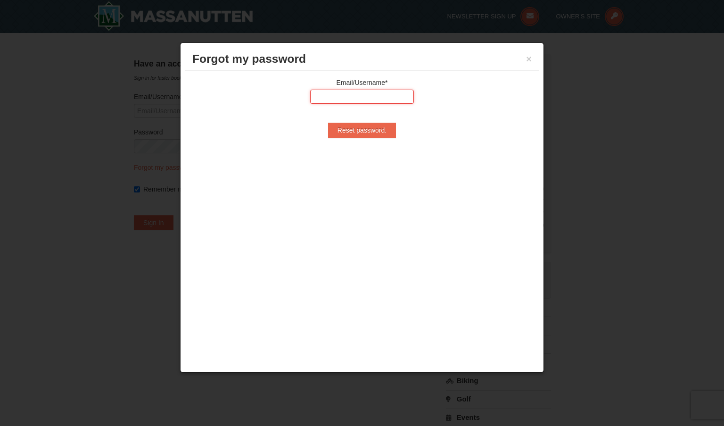
click at [326, 98] on input "text" at bounding box center [362, 97] width 104 height 14
type input "m4dodd@gmail.comm"
click at [369, 131] on input "Reset password." at bounding box center [362, 130] width 68 height 15
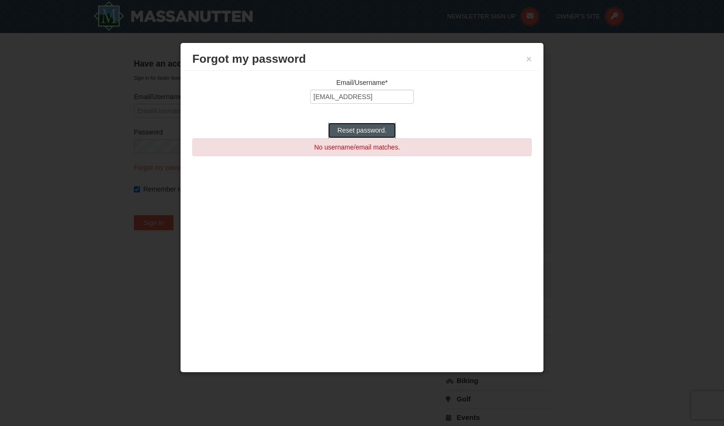
click at [376, 132] on input "Reset password." at bounding box center [362, 130] width 68 height 15
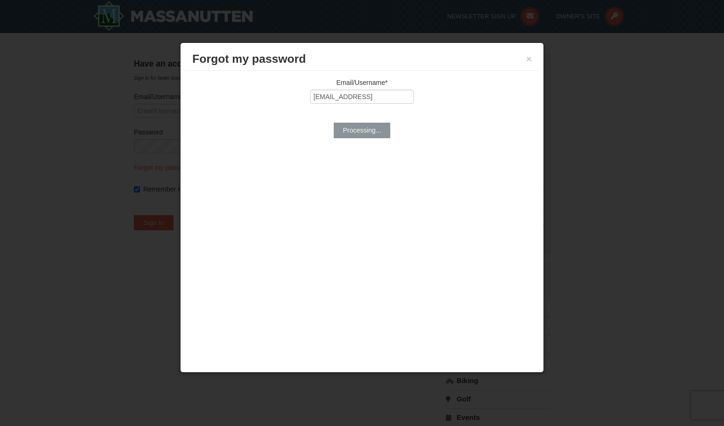
type input "Reset password."
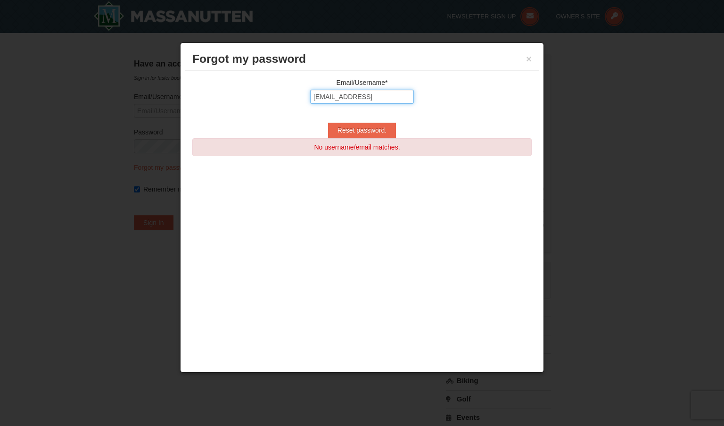
click at [384, 97] on input "m4dodd@gmail.comm" at bounding box center [362, 97] width 104 height 14
type input "m4dodd@gmail.com"
click at [371, 131] on input "Reset password." at bounding box center [362, 130] width 68 height 15
type input "Processing..."
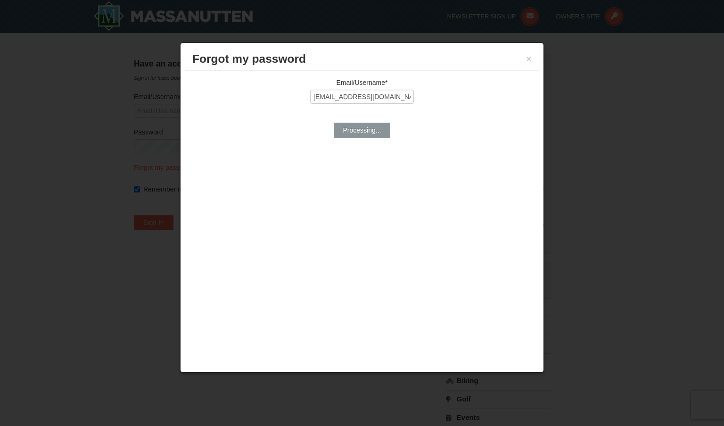
type input "m4dodd@gmail.com"
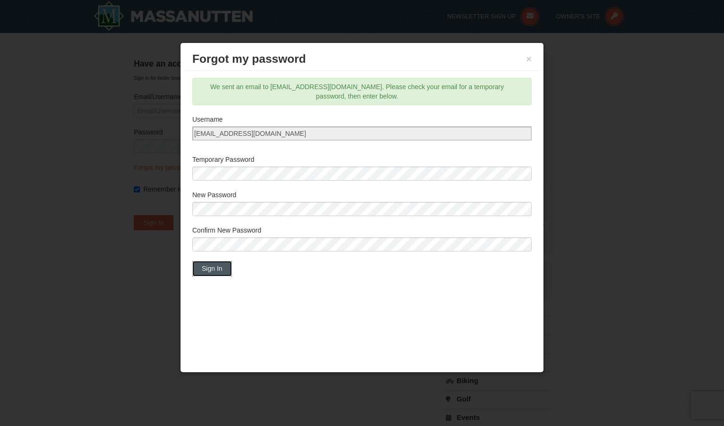
click at [216, 267] on button "Sign In" at bounding box center [212, 268] width 40 height 15
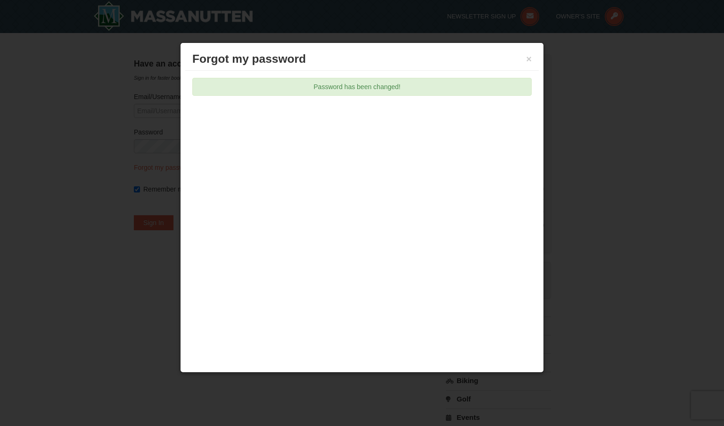
type input "m4dodd@gmail.com"
click at [528, 59] on button "×" at bounding box center [529, 58] width 6 height 9
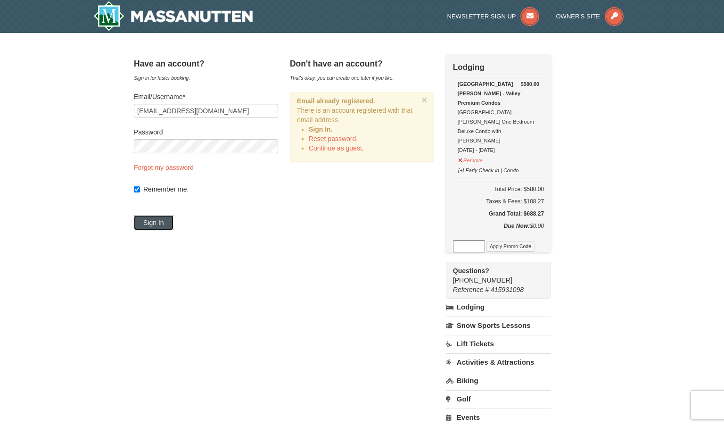
click at [161, 227] on button "Sign In" at bounding box center [154, 222] width 40 height 15
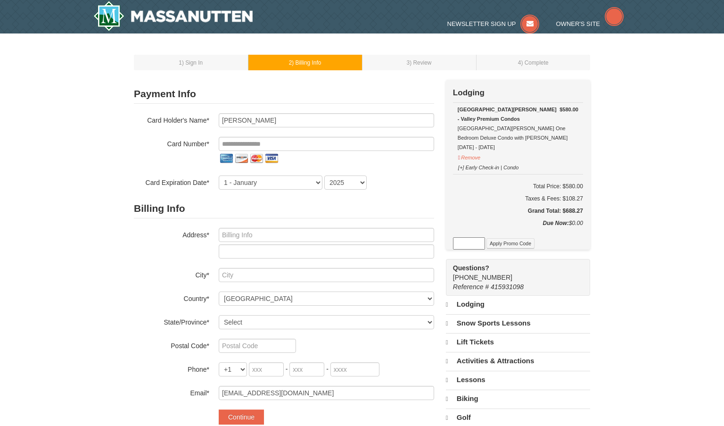
select select "9"
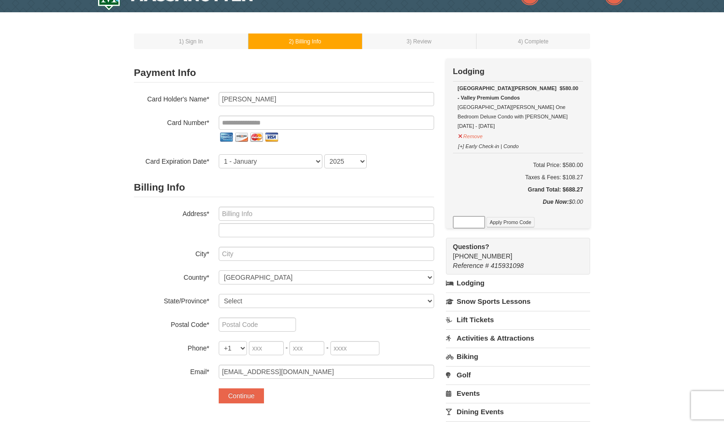
scroll to position [27, 0]
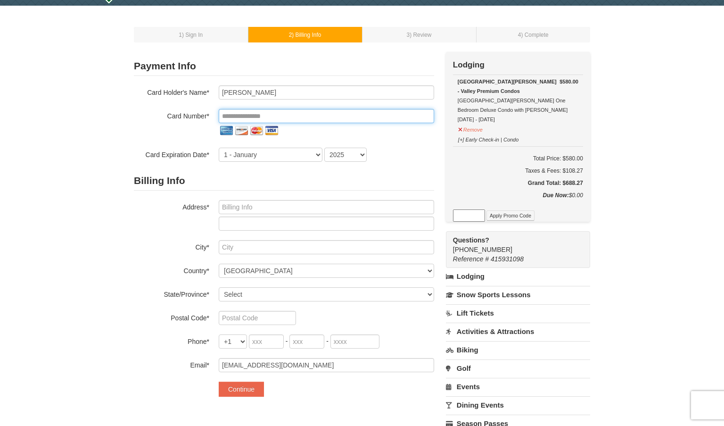
click at [283, 115] on input "tel" at bounding box center [326, 116] width 215 height 14
type input "**********"
click at [317, 155] on select "1 - January 2 - February 3 - March 4 - April 5 - May 6 - June 7 - July 8 - Augu…" at bounding box center [271, 155] width 104 height 14
select select "6"
click at [219, 148] on select "1 - January 2 - February 3 - March 4 - April 5 - May 6 - June 7 - July 8 - Augu…" at bounding box center [271, 155] width 104 height 14
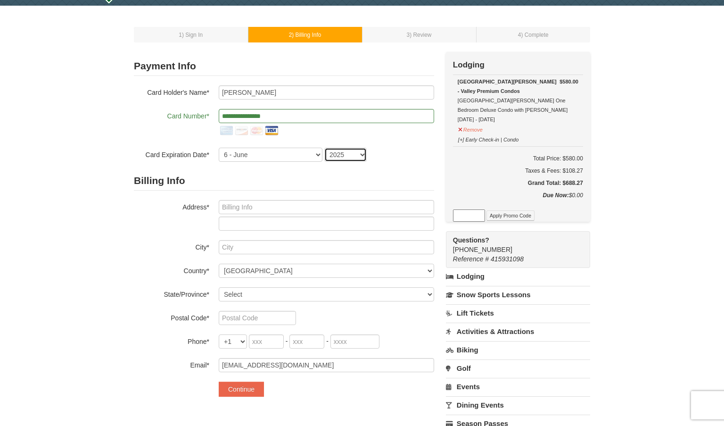
click at [361, 154] on select "2025 2026 2027 2028 2029 2030 2031 2032 2033 2034" at bounding box center [345, 155] width 42 height 14
select select "2026"
click at [324, 148] on select "2025 2026 2027 2028 2029 2030 2031 2032 2033 2034" at bounding box center [345, 155] width 42 height 14
click at [315, 205] on input "text" at bounding box center [326, 207] width 215 height 14
type input "131 Hunton Drive"
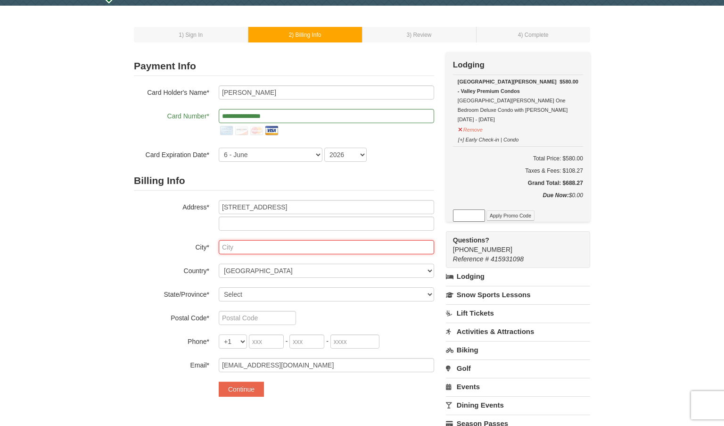
type input "Fredericksburg"
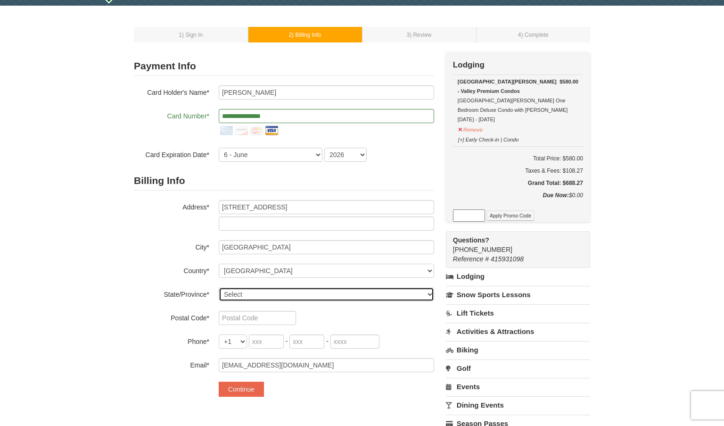
select select "VA"
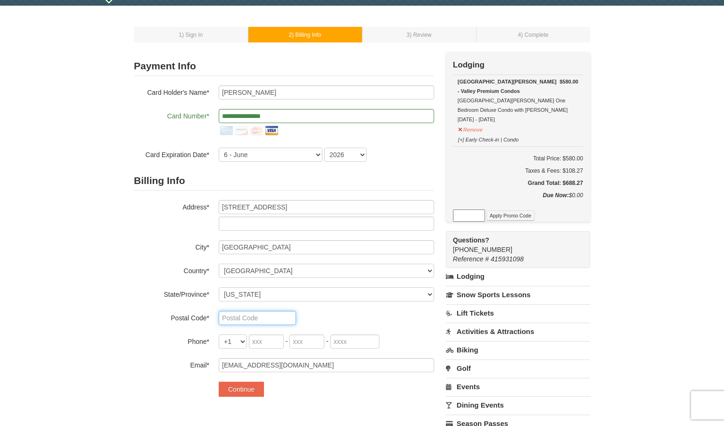
type input "22405"
type input "540"
type input "809"
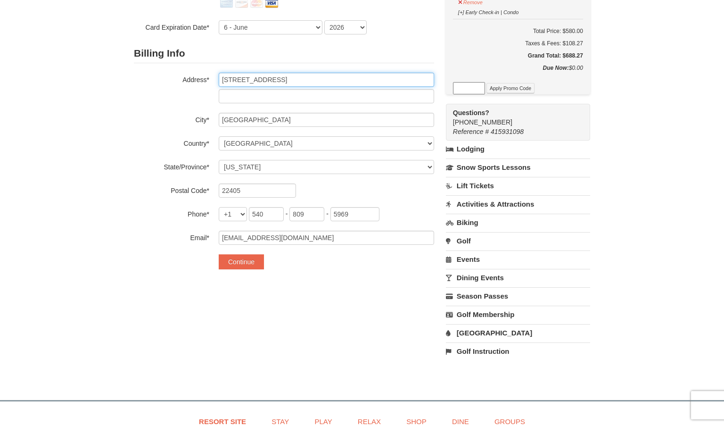
scroll to position [157, 0]
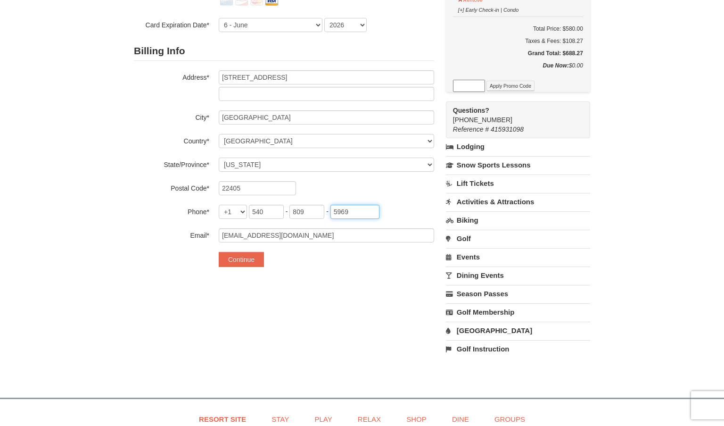
click at [354, 213] on input "5969" at bounding box center [354, 212] width 49 height 14
type input "5"
type input "7911"
click at [242, 259] on button "Continue" at bounding box center [241, 259] width 45 height 15
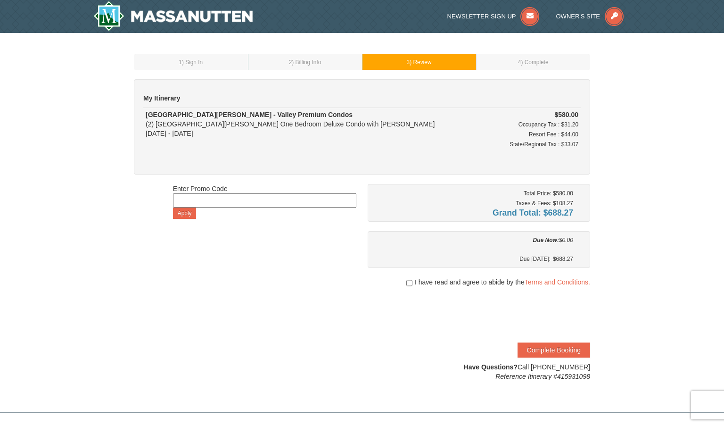
click at [227, 199] on input at bounding box center [264, 200] width 183 height 14
type input "escape25"
click at [187, 217] on button "Apply" at bounding box center [185, 212] width 24 height 11
click at [407, 284] on input "checkbox" at bounding box center [409, 283] width 6 height 8
checkbox input "true"
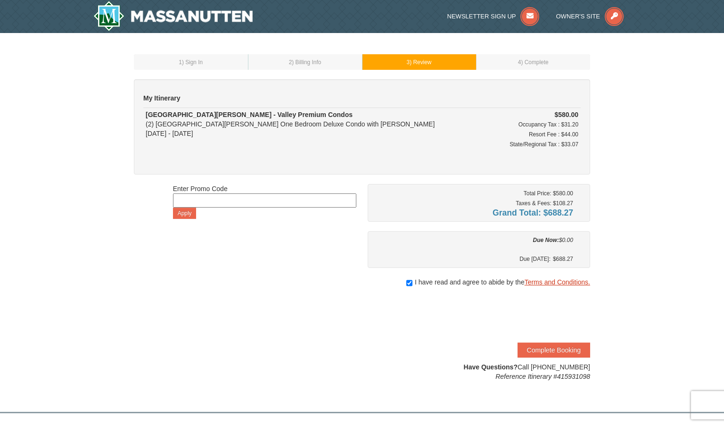
click at [547, 283] on link "Terms and Conditions." at bounding box center [558, 282] width 66 height 8
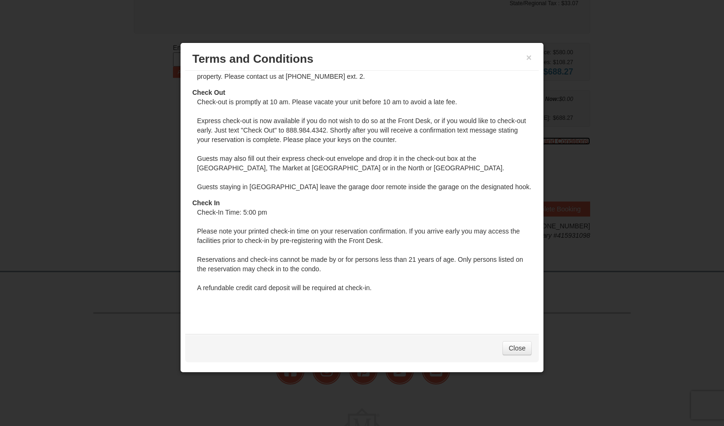
scroll to position [148, 0]
click at [511, 348] on link "Close" at bounding box center [516, 348] width 29 height 14
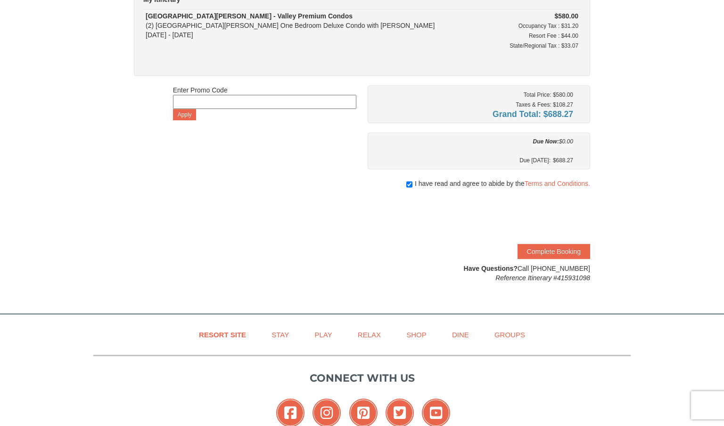
scroll to position [102, 0]
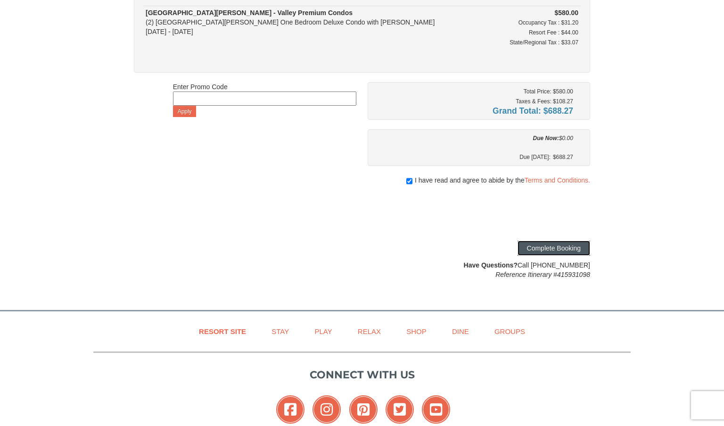
click at [546, 250] on button "Complete Booking" at bounding box center [553, 247] width 73 height 15
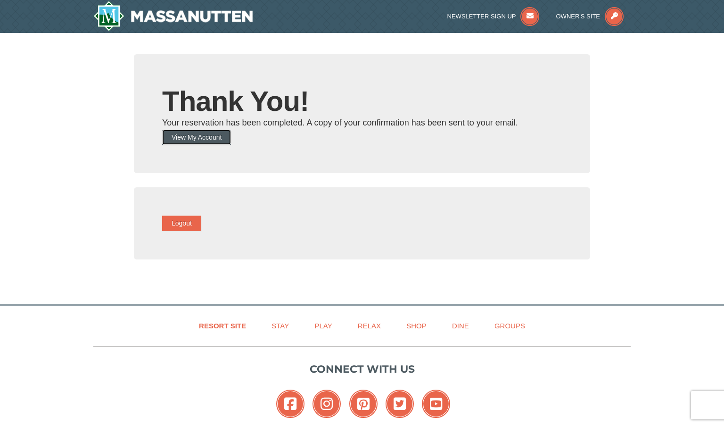
click at [226, 138] on button "View My Account" at bounding box center [196, 137] width 69 height 15
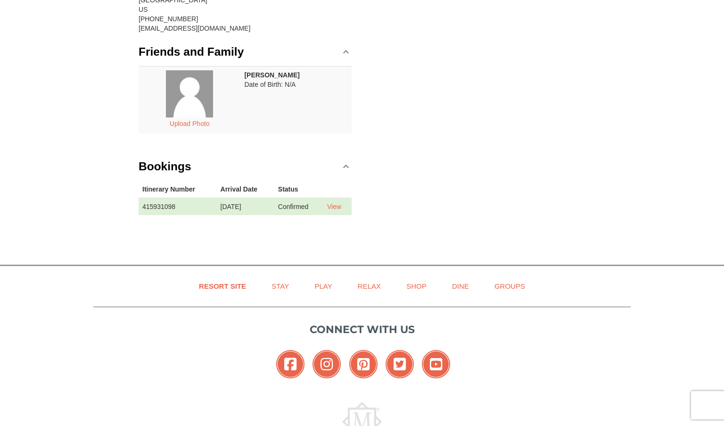
scroll to position [142, 0]
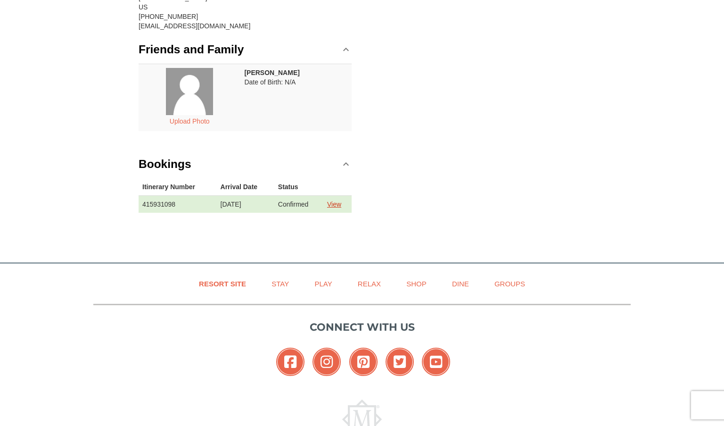
click at [337, 202] on link "View" at bounding box center [334, 204] width 14 height 8
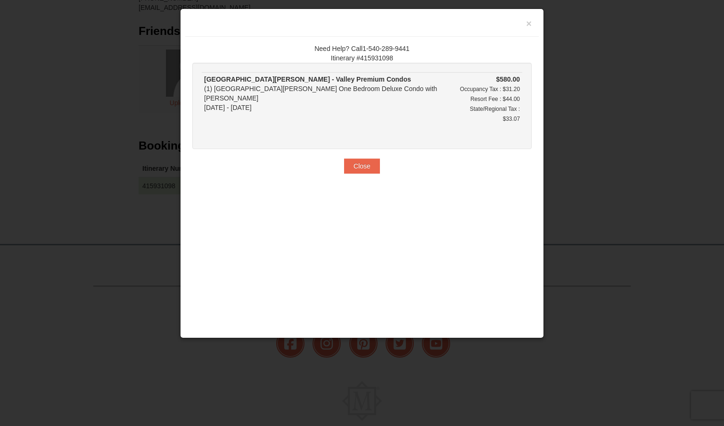
scroll to position [159, 0]
click at [368, 158] on button "Close" at bounding box center [362, 165] width 36 height 15
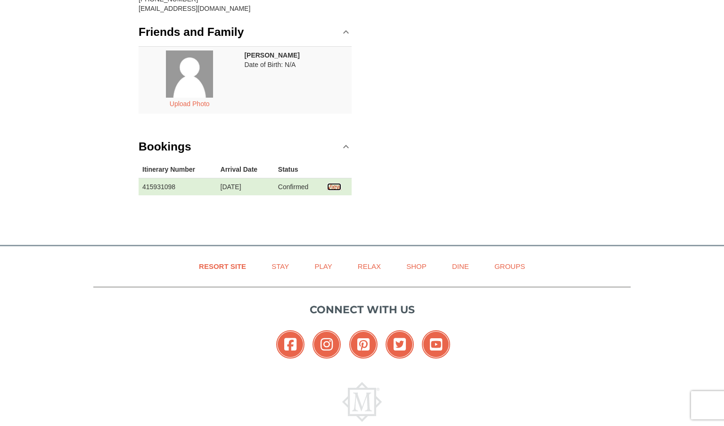
scroll to position [0, 0]
